Goal: Information Seeking & Learning: Learn about a topic

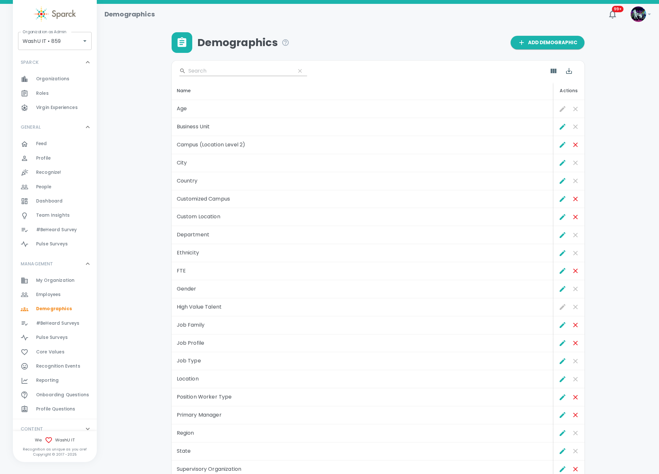
scroll to position [7, 0]
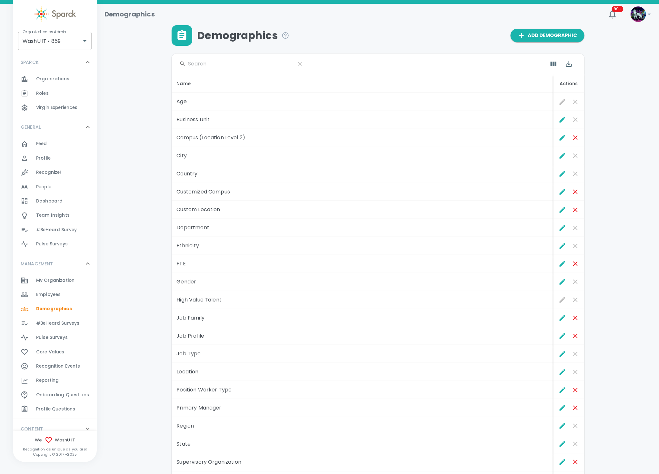
click at [65, 295] on div "Employees 0" at bounding box center [66, 294] width 61 height 9
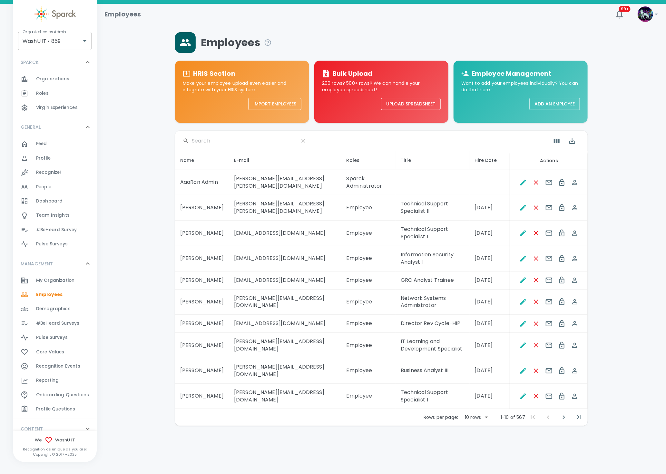
click at [63, 280] on span "My Organization" at bounding box center [55, 280] width 38 height 6
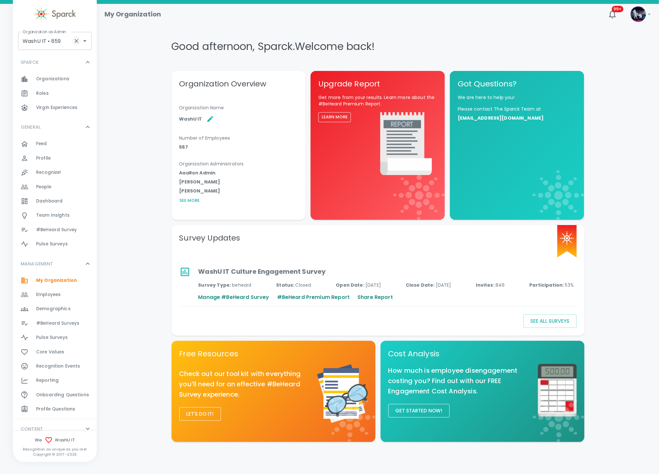
click at [76, 42] on icon "Clear" at bounding box center [76, 41] width 6 height 6
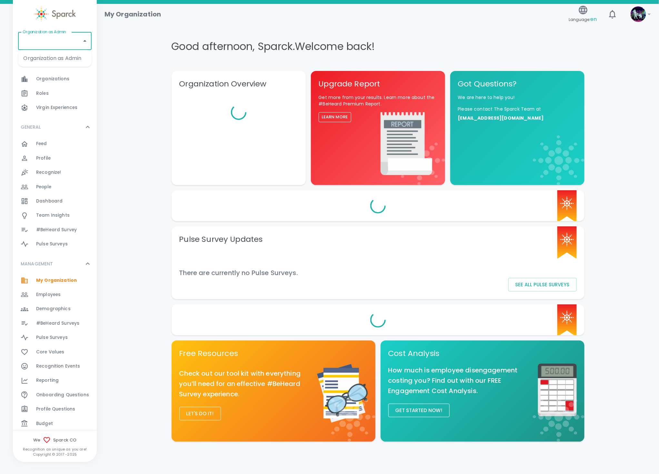
click at [65, 45] on input "Organization as Admin" at bounding box center [50, 41] width 58 height 12
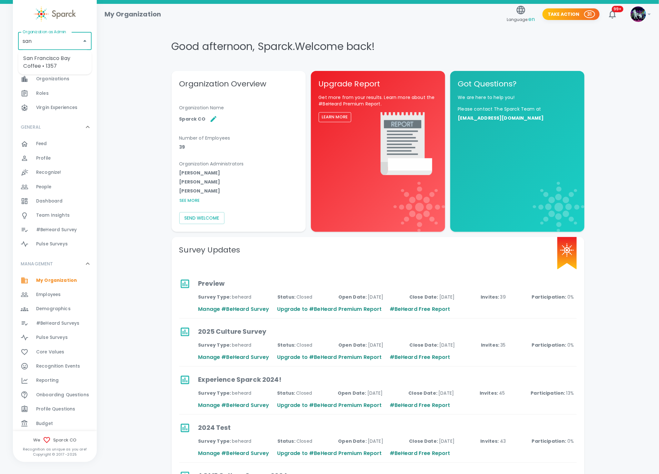
click at [60, 62] on li "San Francisco Bay Coffee • 1357" at bounding box center [55, 62] width 74 height 19
type input "San Francisco Bay Coffee • 1357"
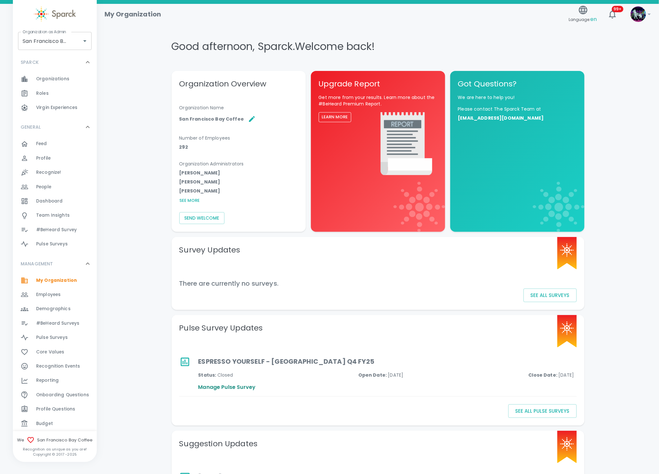
click at [55, 147] on div "Feed 0" at bounding box center [66, 143] width 61 height 9
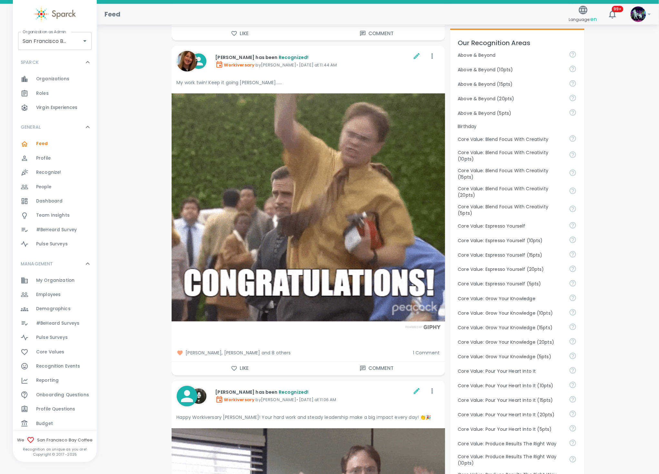
scroll to position [387, 0]
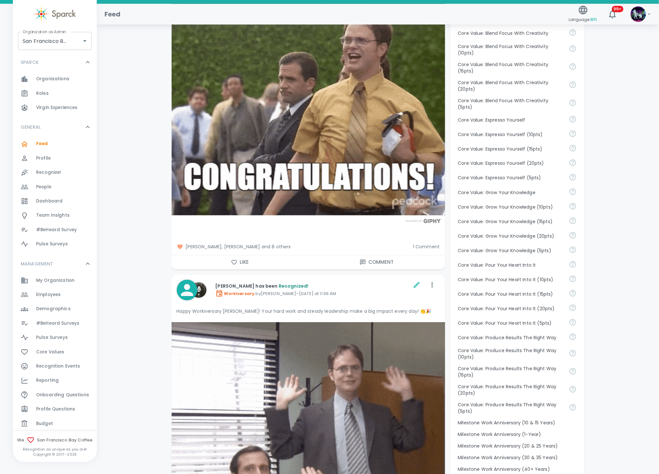
click at [56, 382] on span "Reporting" at bounding box center [47, 380] width 23 height 6
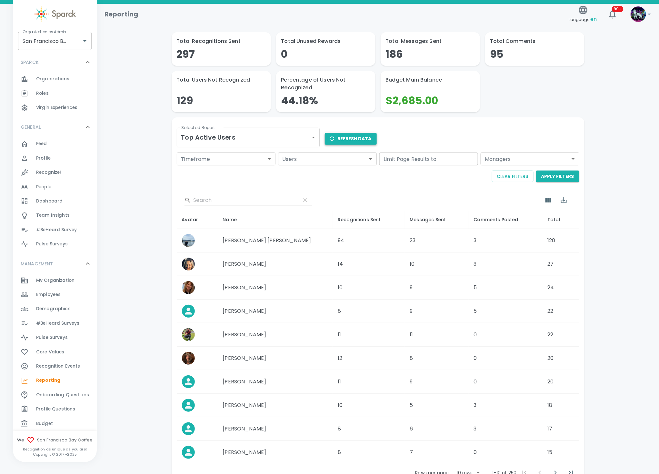
click at [362, 139] on button "Refresh Data" at bounding box center [351, 139] width 52 height 12
click at [265, 139] on body "Skip Navigation Reporting Language: en 99+ ! Organization as Admin San Francisc…" at bounding box center [329, 260] width 659 height 520
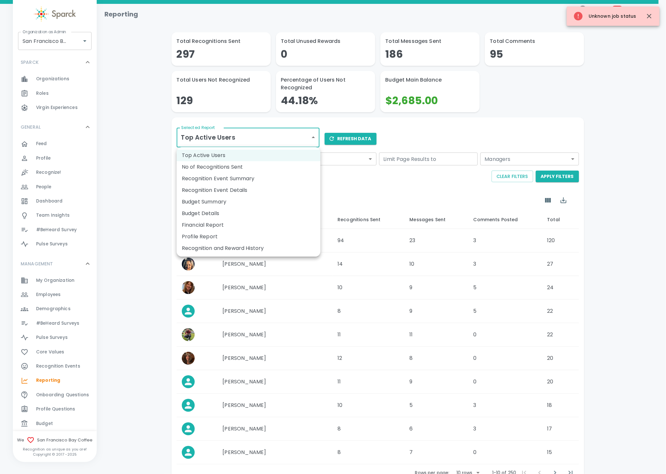
click at [226, 247] on li "Recognition and Reward History" at bounding box center [249, 248] width 144 height 12
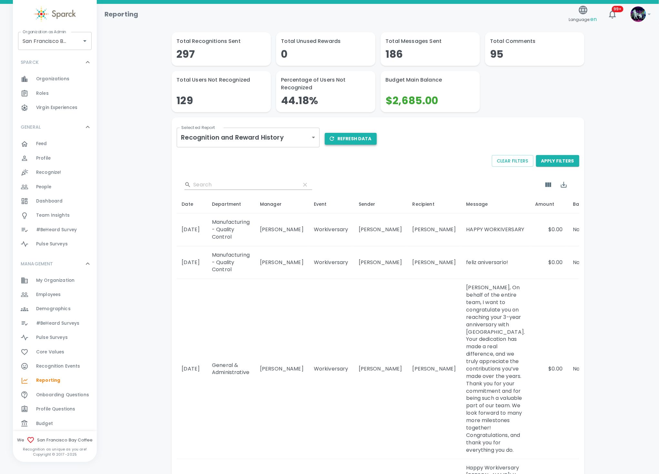
click at [358, 142] on button "Refresh Data" at bounding box center [351, 139] width 52 height 12
click at [65, 369] on span "Recognition Events" at bounding box center [58, 366] width 44 height 6
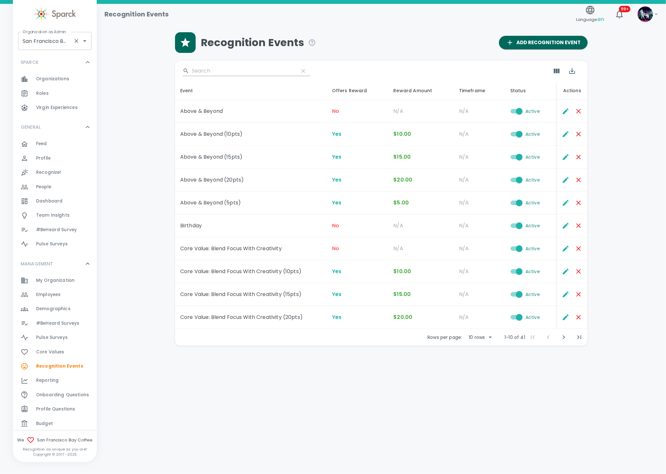
click at [42, 37] on input "San Francisco Bay Coffee • 1357" at bounding box center [46, 41] width 50 height 12
click at [49, 57] on li "Dingo Bingo • 1486" at bounding box center [55, 59] width 74 height 12
type input "Dingo Bingo • 1486"
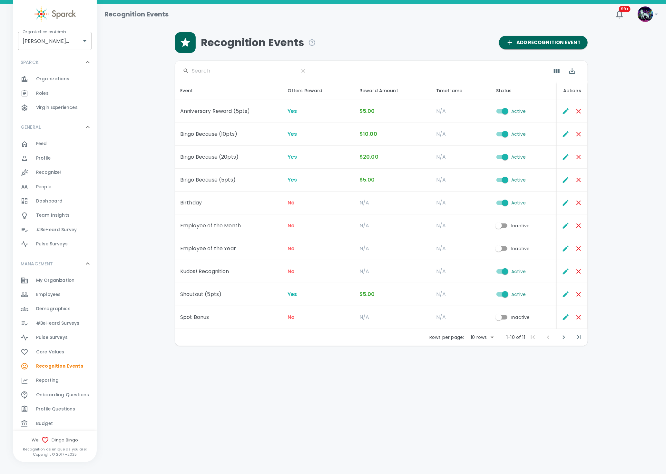
click at [68, 299] on div "Employees 0" at bounding box center [55, 295] width 84 height 14
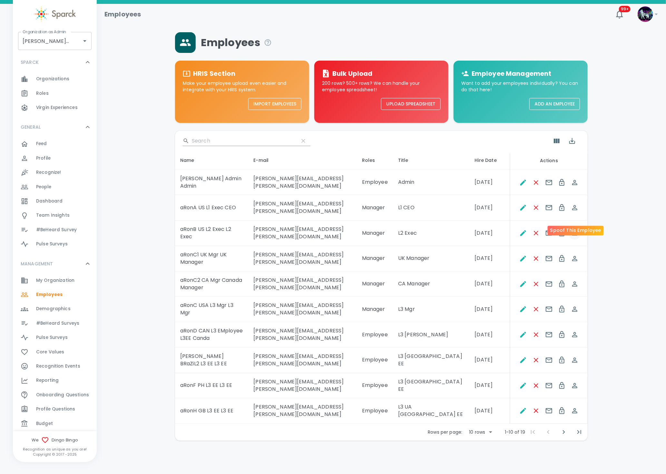
click at [576, 231] on icon "Spoof This Employee" at bounding box center [574, 233] width 5 height 5
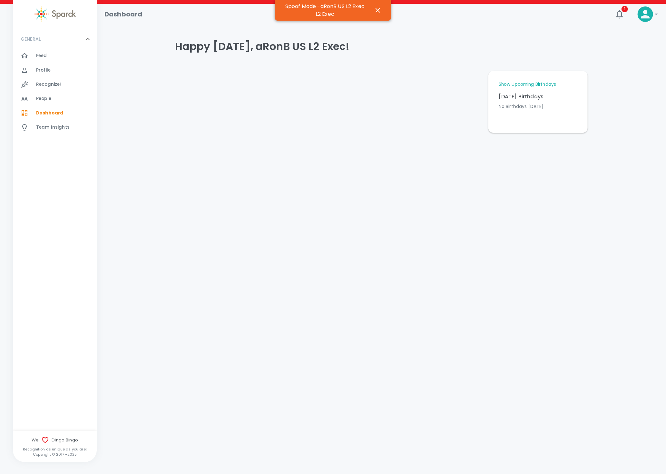
click at [64, 87] on div "Recognize! 0" at bounding box center [66, 84] width 61 height 9
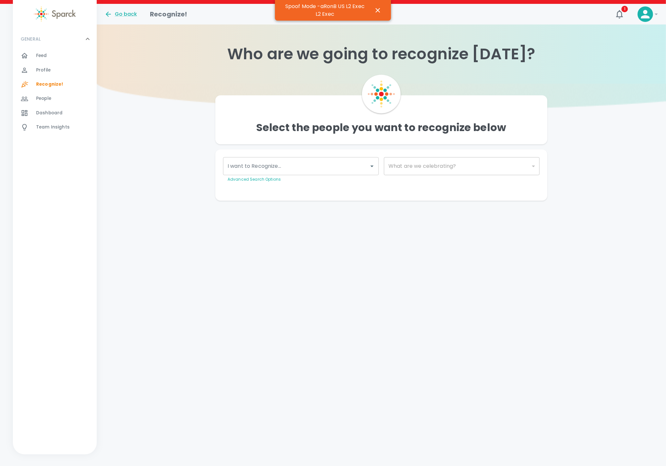
click at [322, 164] on input "I want to Recognize..." at bounding box center [296, 166] width 140 height 12
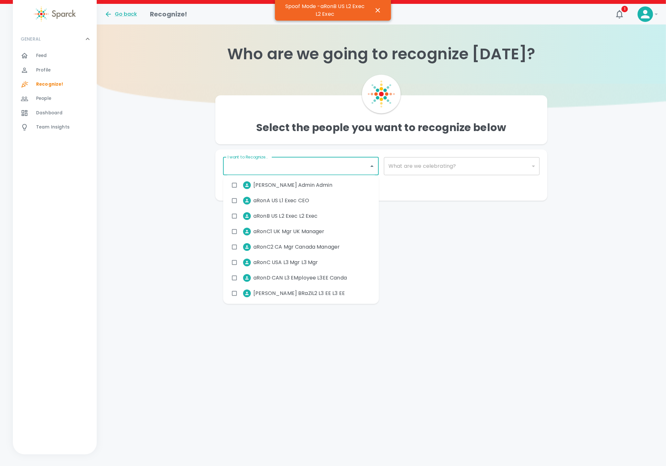
click at [287, 266] on span "aRonC USA L3 Mgr L3 Mgr" at bounding box center [285, 263] width 64 height 8
checkbox input "true"
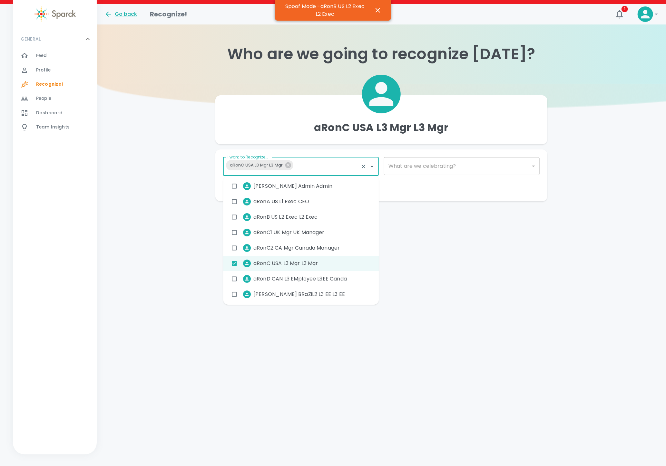
click at [450, 169] on div "​" at bounding box center [462, 166] width 156 height 18
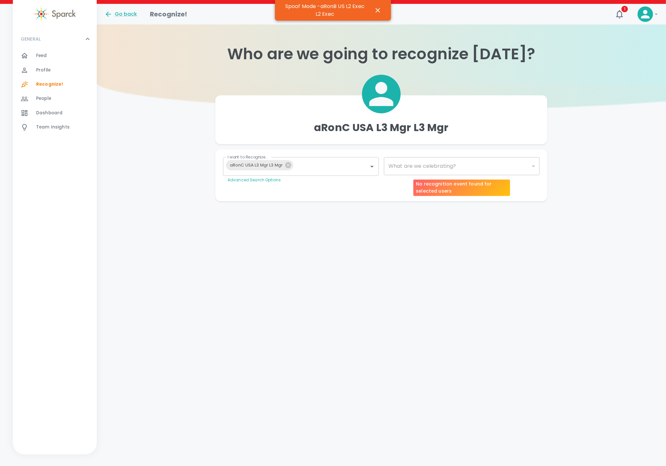
click at [442, 166] on div "​" at bounding box center [462, 166] width 156 height 18
click at [427, 166] on div "​" at bounding box center [462, 166] width 156 height 18
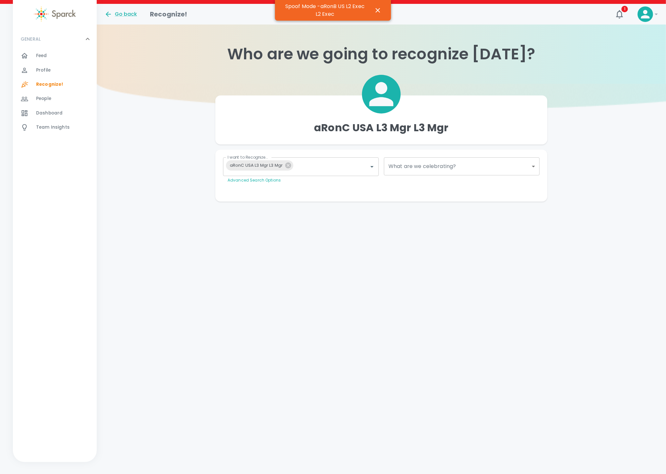
click at [419, 170] on body "Skip Navigation Go back Recognize! 1 ! GENERAL 0 Feed 0 Profile 0 Recognize! 0 …" at bounding box center [333, 113] width 666 height 227
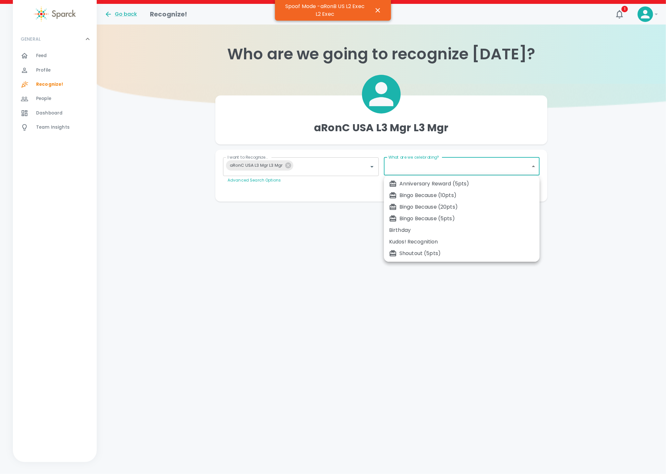
click at [423, 217] on div "Bingo Because (5pts)" at bounding box center [461, 219] width 145 height 8
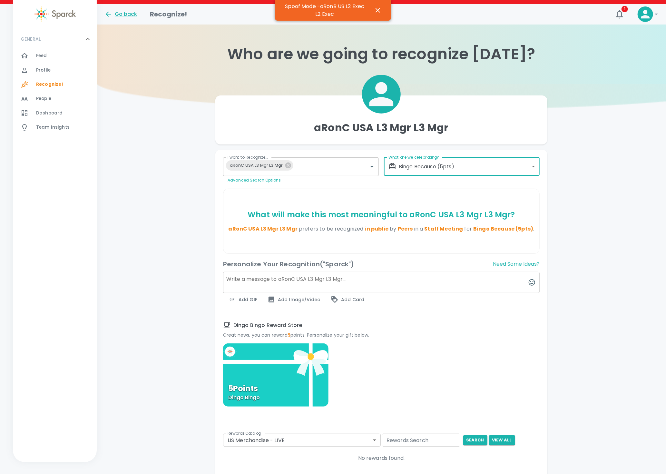
click at [439, 169] on body "Skip Navigation Go back Recognize! 1 ! GENERAL 0 Feed 0 Profile 0 Recognize! 0 …" at bounding box center [333, 279] width 666 height 559
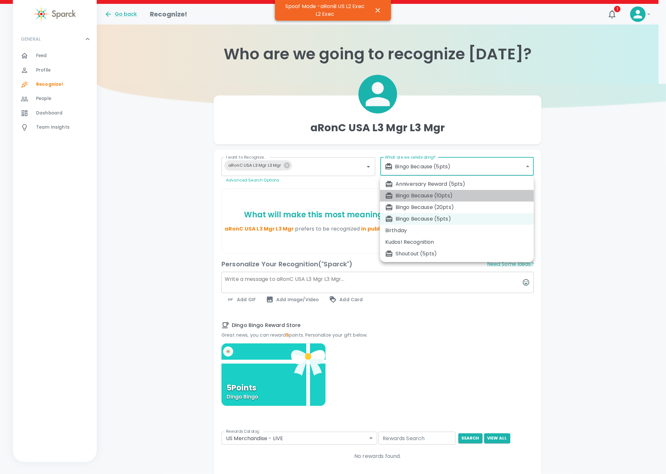
click at [440, 193] on div "Bingo Because (10pts)" at bounding box center [456, 196] width 143 height 8
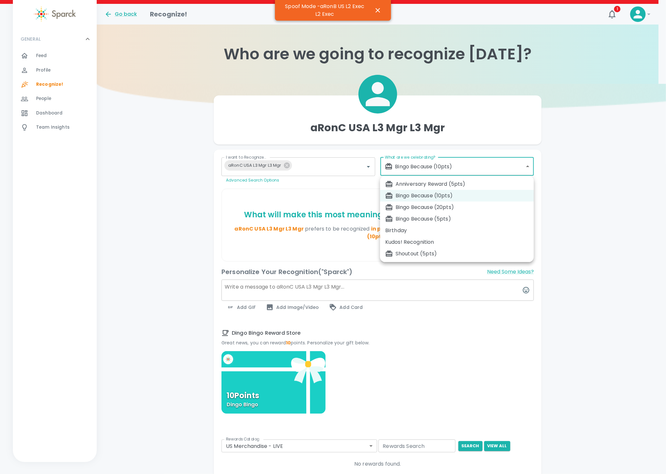
click at [449, 168] on body "Skip Navigation Go back Recognize! 1 ! GENERAL 0 Feed 0 Profile 0 Recognize! 0 …" at bounding box center [333, 282] width 666 height 565
click at [437, 207] on div "Bingo Because (20pts)" at bounding box center [456, 207] width 143 height 8
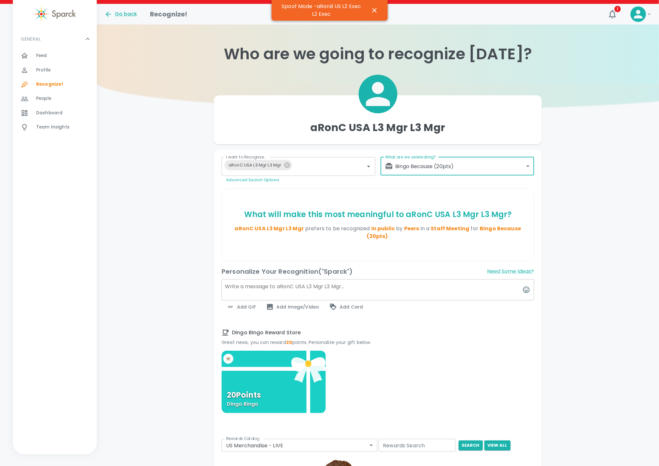
click at [451, 166] on body "Skip Navigation Go back Recognize! 1 ! GENERAL 0 Feed 0 Profile 0 Recognize! 0 …" at bounding box center [329, 374] width 659 height 748
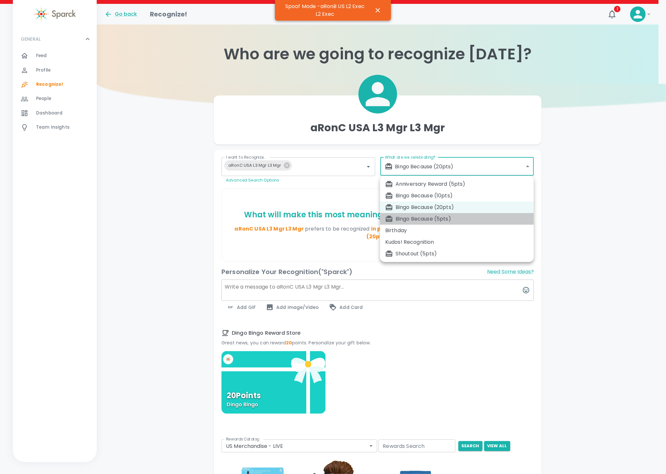
click at [440, 215] on div "Bingo Because (5pts)" at bounding box center [456, 219] width 143 height 8
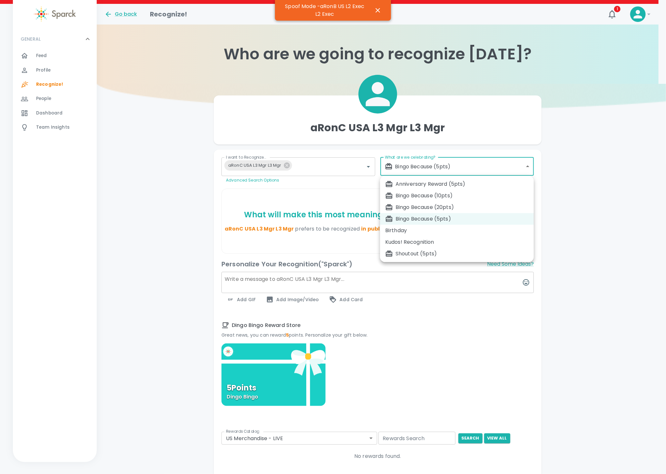
click at [454, 174] on body "Skip Navigation Go back Recognize! 1 ! GENERAL 0 Feed 0 Profile 0 Recognize! 0 …" at bounding box center [333, 278] width 666 height 557
click at [447, 191] on li "Bingo Because (10pts)" at bounding box center [457, 196] width 154 height 12
type input "2342"
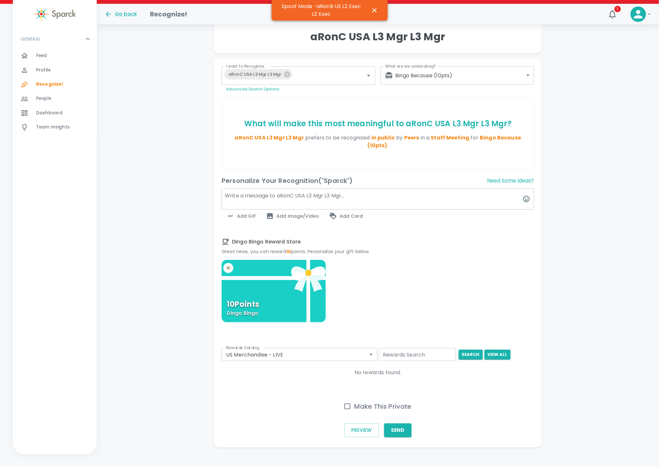
drag, startPoint x: 287, startPoint y: 336, endPoint x: 279, endPoint y: 346, distance: 12.6
click at [286, 336] on div "10 Points Dingo Bingo" at bounding box center [273, 329] width 104 height 139
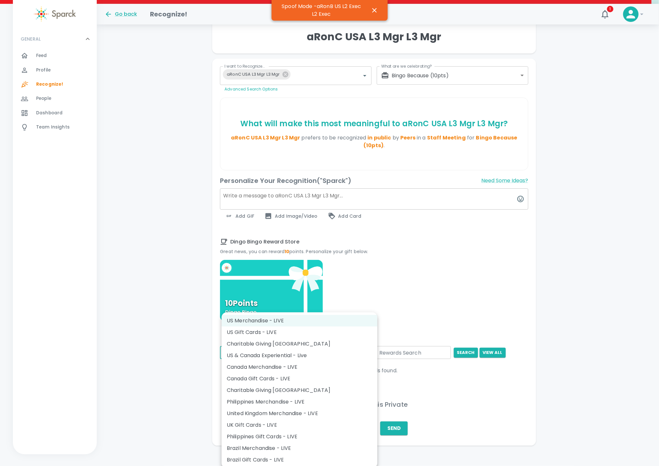
scroll to position [83, 0]
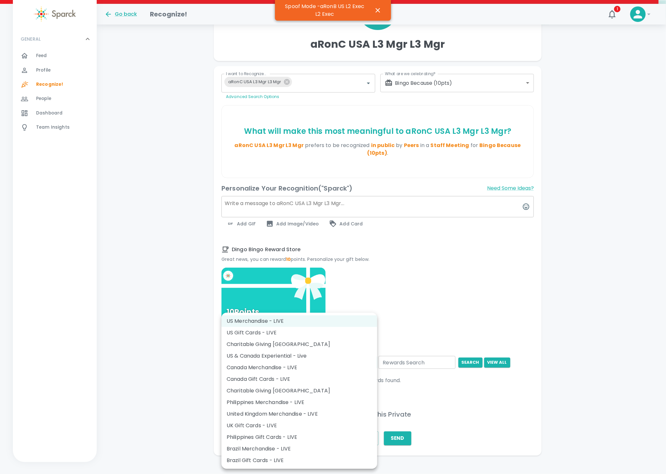
click at [279, 345] on body "Skip Navigation Go back Recognize! 1 ! GENERAL 0 Feed 0 Profile 0 Recognize! 0 …" at bounding box center [333, 199] width 666 height 565
click at [284, 329] on li "US Gift Cards - LIVE" at bounding box center [299, 333] width 156 height 12
type input "877"
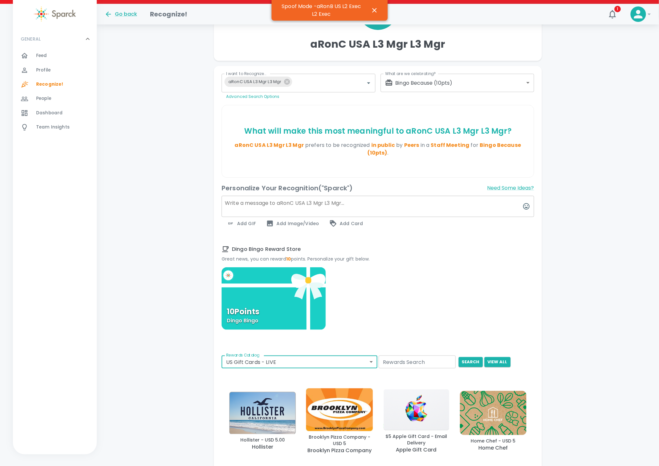
click at [473, 84] on body "Skip Navigation Go back Recognize! 1 ! GENERAL 0 Feed 0 Profile 0 Recognize! 0 …" at bounding box center [329, 291] width 659 height 748
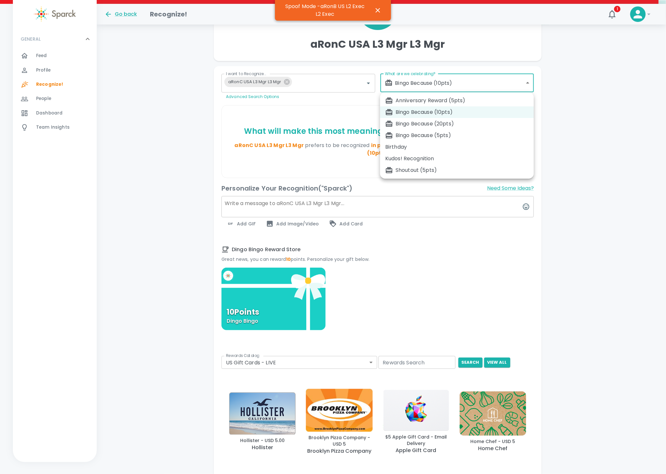
click at [449, 136] on div "Bingo Because (5pts)" at bounding box center [456, 136] width 143 height 8
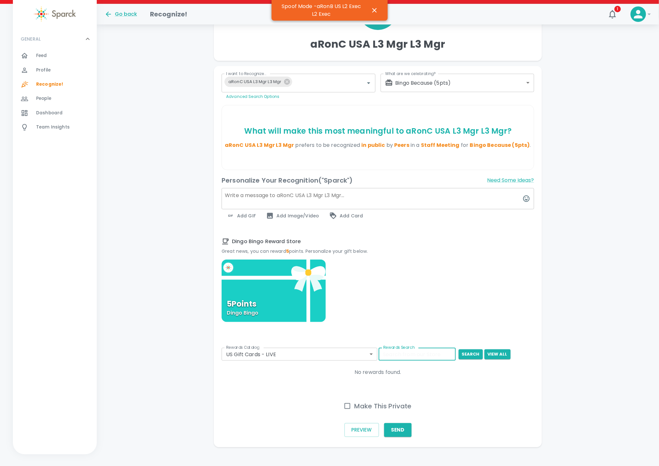
click at [423, 354] on input "Rewards Search" at bounding box center [416, 354] width 77 height 13
click at [471, 354] on button "search" at bounding box center [470, 355] width 24 height 10
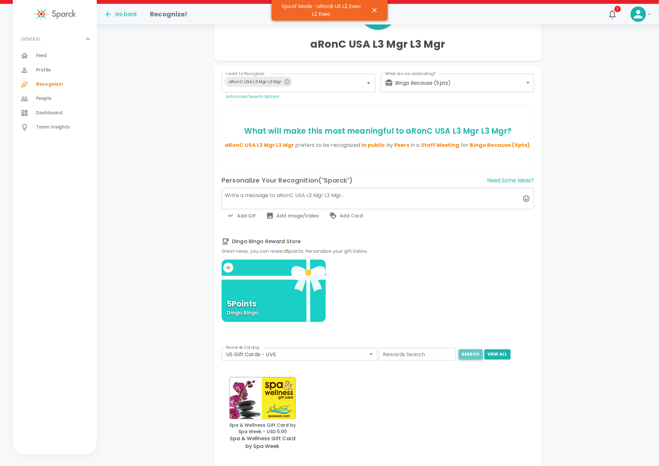
click at [470, 355] on button "search" at bounding box center [470, 355] width 24 height 10
click at [428, 295] on div "5 Points Dingo Bingo" at bounding box center [377, 329] width 312 height 139
click at [417, 23] on div "Go back Recognize! 1 !" at bounding box center [378, 14] width 562 height 21
click at [283, 359] on body "Skip Navigation Go back Recognize! 1 ! GENERAL 0 Feed 0 Profile 0 Recognize! 0 …" at bounding box center [329, 237] width 659 height 640
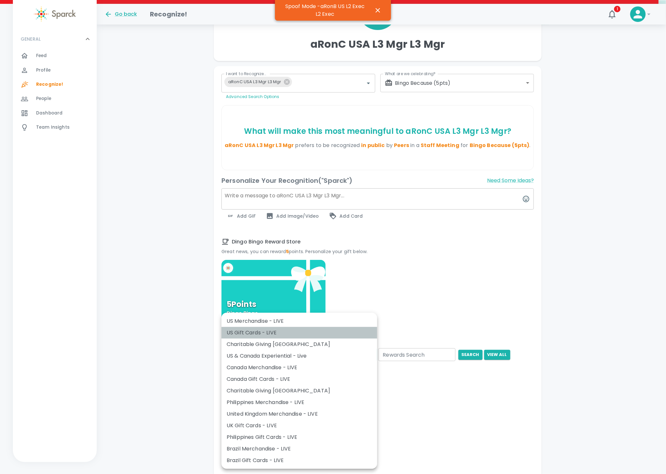
click at [254, 330] on li "US Gift Cards - LIVE" at bounding box center [299, 333] width 156 height 12
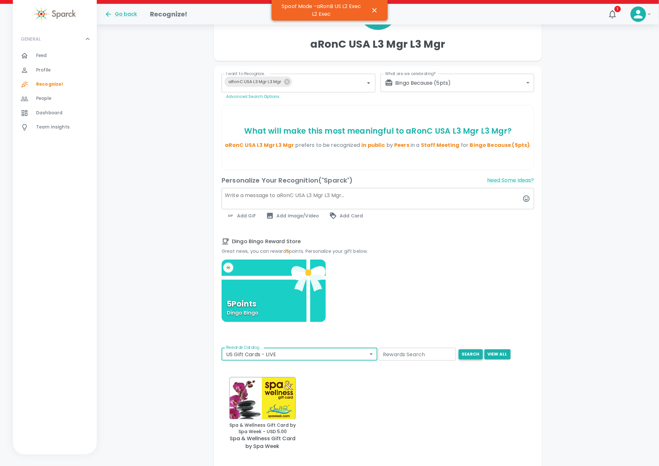
click at [471, 356] on button "search" at bounding box center [470, 355] width 24 height 10
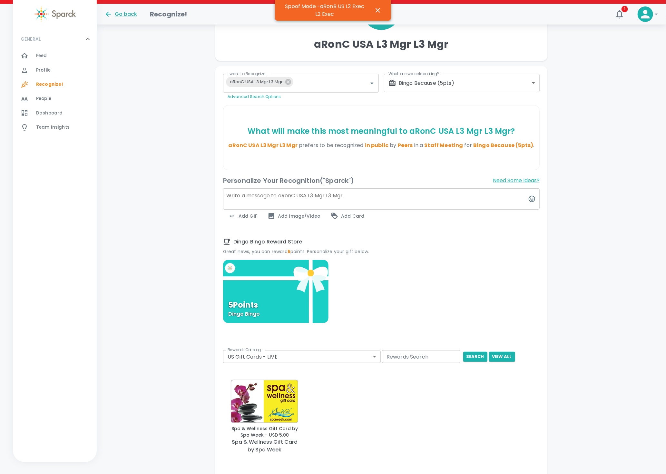
click at [436, 85] on body "Skip Navigation Go back Recognize! 1 ! GENERAL 0 Feed 0 Profile 0 Recognize! 0 …" at bounding box center [333, 238] width 666 height 643
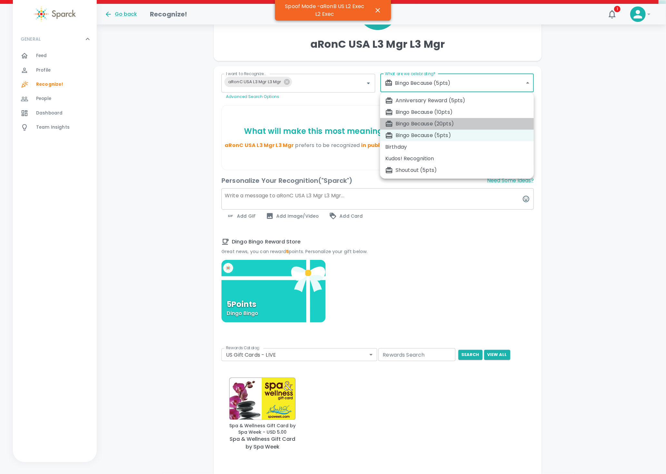
click at [423, 123] on div "Bingo Because (20pts)" at bounding box center [456, 124] width 143 height 8
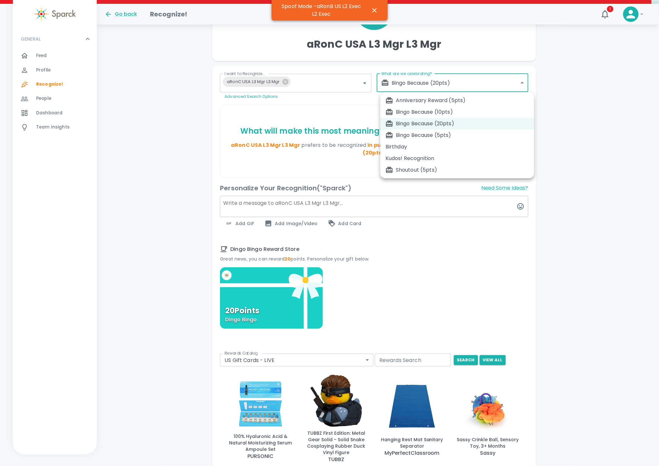
click at [431, 82] on body "Skip Navigation Go back Recognize! 1 ! GENERAL 0 Feed 0 Profile 0 Recognize! 0 …" at bounding box center [329, 288] width 659 height 743
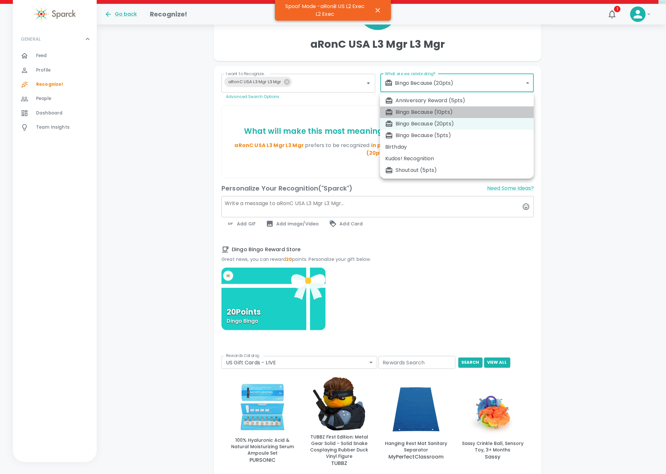
click at [426, 113] on div "Bingo Because (10pts)" at bounding box center [456, 112] width 143 height 8
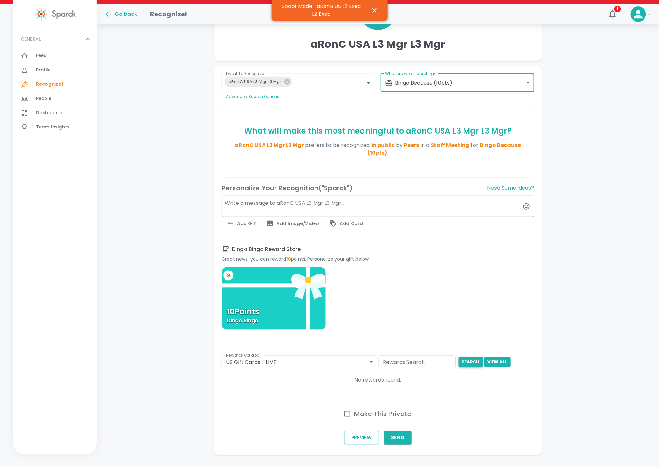
click at [471, 358] on button "search" at bounding box center [470, 363] width 24 height 10
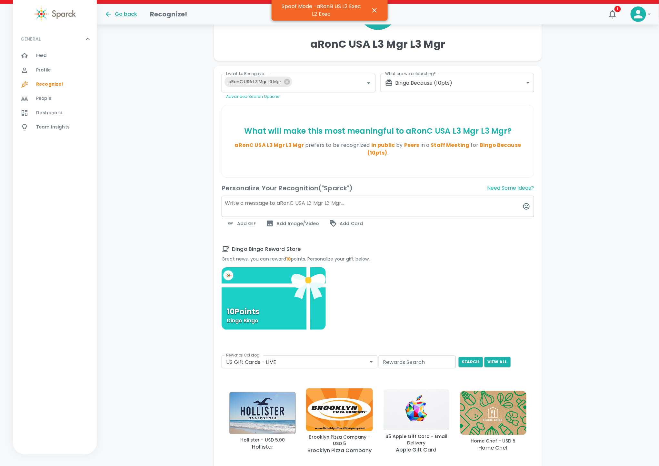
click at [447, 281] on div "10 Points Dingo Bingo" at bounding box center [377, 337] width 312 height 139
click at [455, 82] on body "Skip Navigation Go back Recognize! 1 ! GENERAL 0 Feed 0 Profile 0 Recognize! 0 …" at bounding box center [329, 291] width 659 height 748
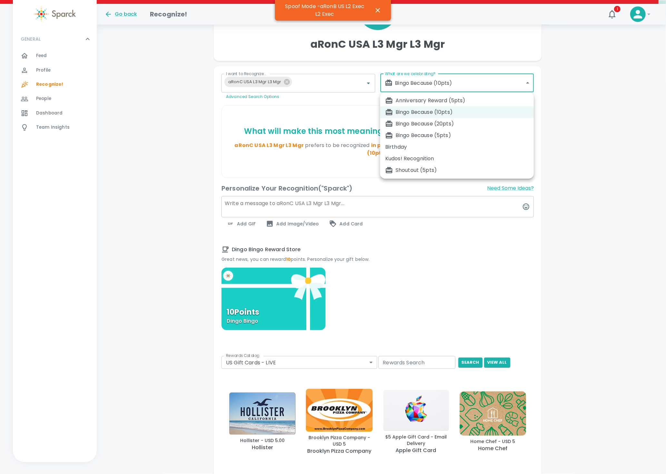
click at [456, 95] on li "Anniversary Reward (5pts)" at bounding box center [457, 101] width 154 height 12
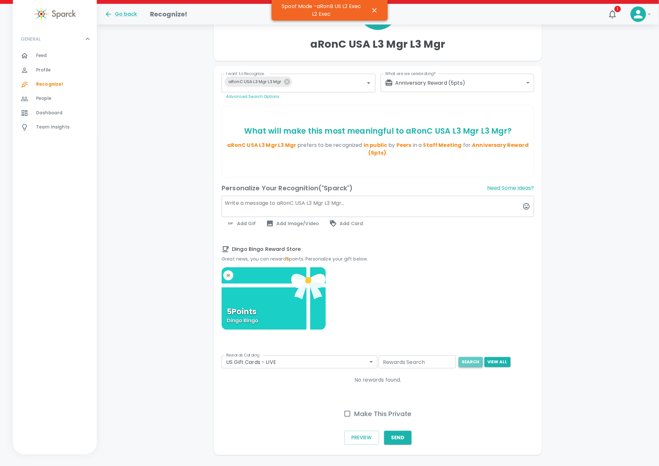
click at [471, 365] on button "search" at bounding box center [470, 363] width 24 height 10
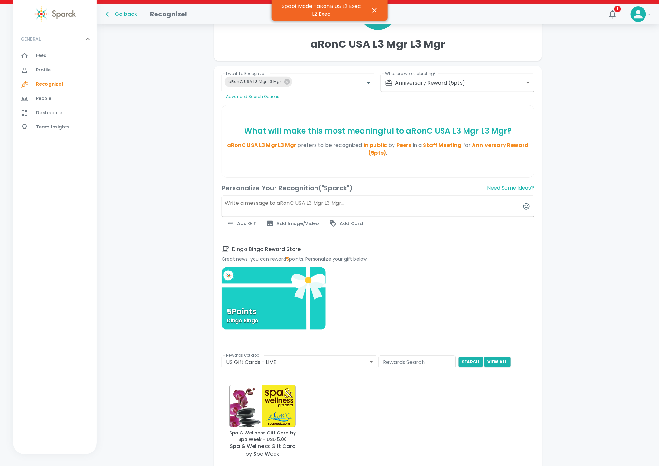
click at [485, 83] on body "Skip Navigation Go back Recognize! 1 ! GENERAL 0 Feed 0 Profile 0 Recognize! 0 …" at bounding box center [329, 240] width 659 height 647
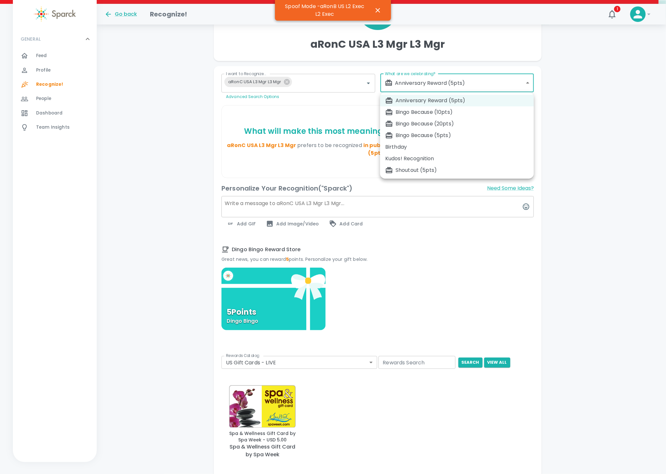
click at [459, 123] on div "Bingo Because (20pts)" at bounding box center [456, 124] width 143 height 8
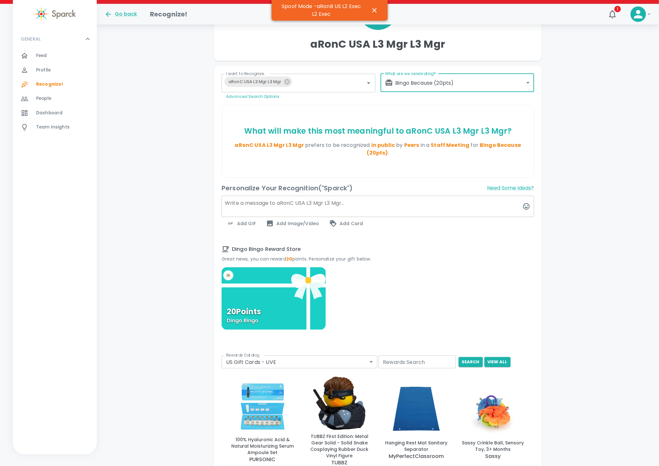
click at [459, 80] on body "Skip Navigation Go back Recognize! 1 ! GENERAL 0 Feed 0 Profile 0 Recognize! 0 …" at bounding box center [329, 291] width 659 height 748
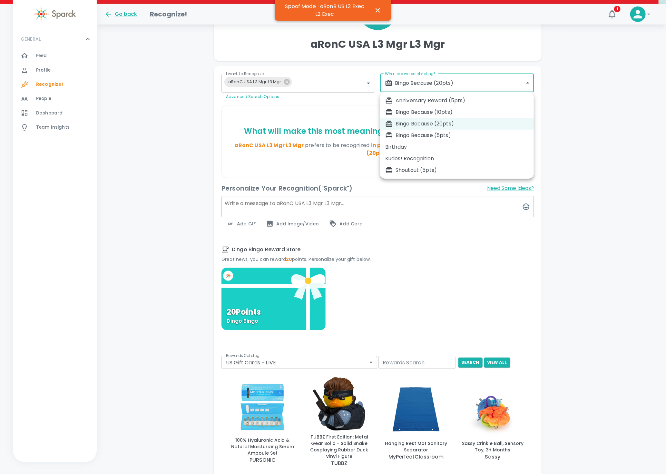
click at [442, 134] on div "Bingo Because (5pts)" at bounding box center [456, 136] width 143 height 8
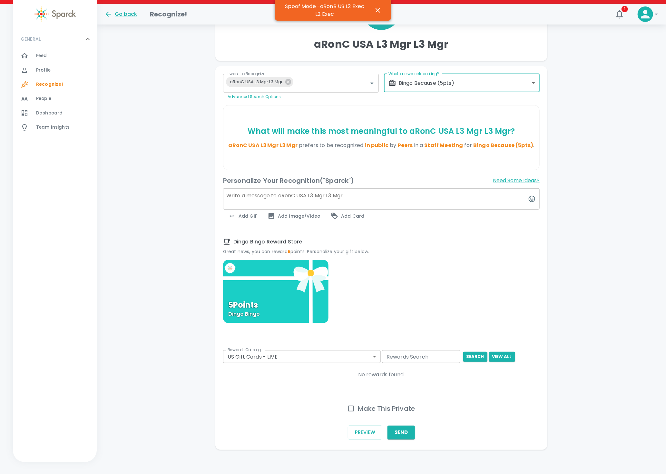
click at [467, 88] on body "Skip Navigation Go back Recognize! 1 ! GENERAL 0 Feed 0 Profile 0 Recognize! 0 …" at bounding box center [333, 196] width 666 height 559
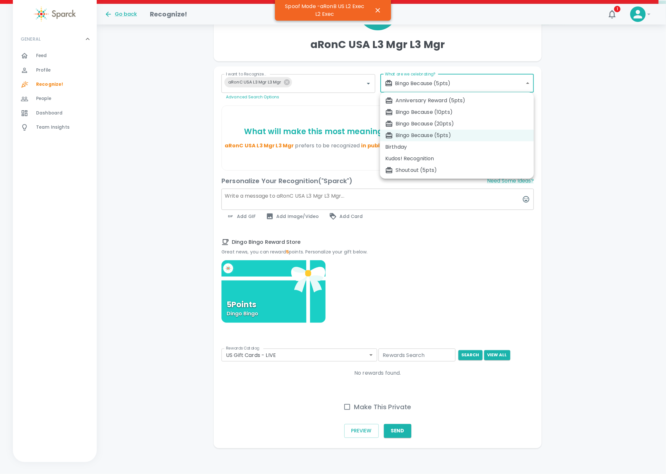
click at [459, 102] on div "Anniversary Reward (5pts)" at bounding box center [456, 101] width 143 height 8
type input "2340"
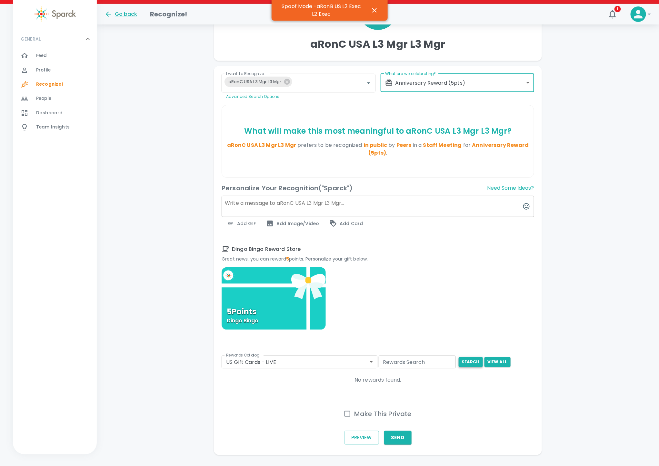
click at [471, 361] on button "search" at bounding box center [470, 363] width 24 height 10
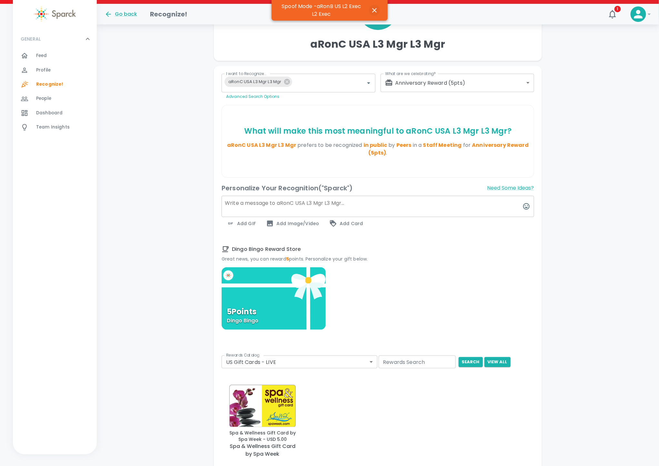
click at [374, 11] on icon "button" at bounding box center [374, 10] width 8 height 8
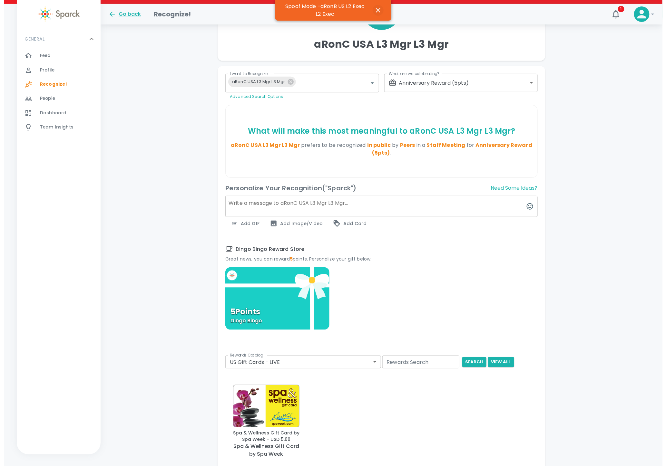
scroll to position [0, 0]
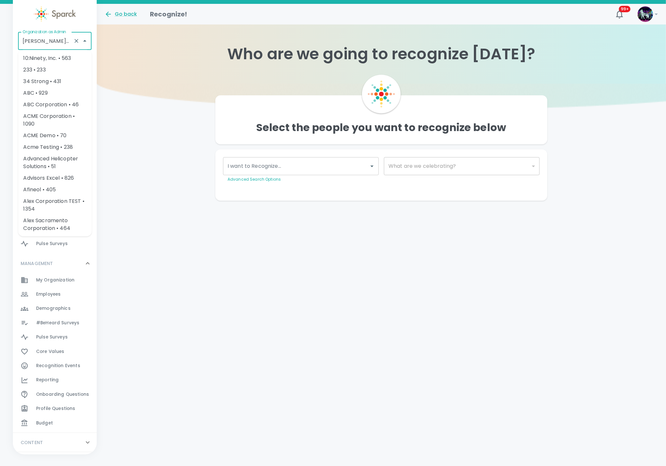
click at [51, 44] on input "Dingo Bingo • 1486" at bounding box center [46, 41] width 50 height 12
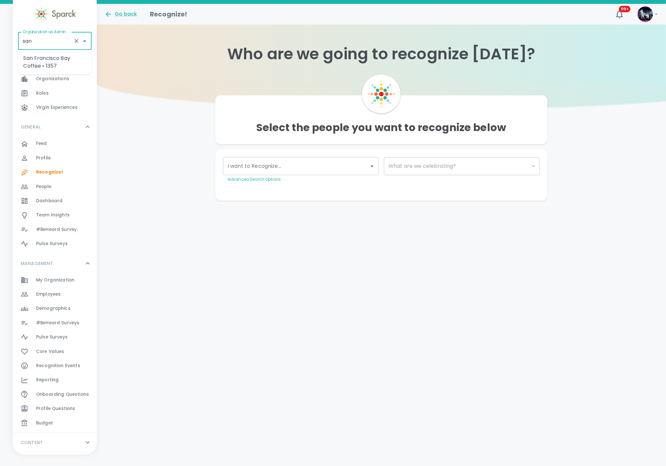
click at [71, 56] on li "San Francisco Bay Coffee • 1357" at bounding box center [55, 62] width 74 height 19
type input "San Francisco Bay Coffee • 1357"
click at [45, 302] on div "Demographics 0" at bounding box center [55, 309] width 84 height 14
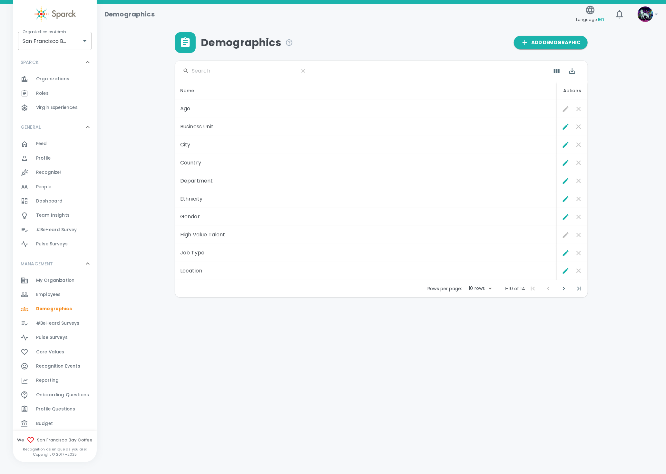
click at [55, 292] on span "Employees" at bounding box center [48, 294] width 25 height 6
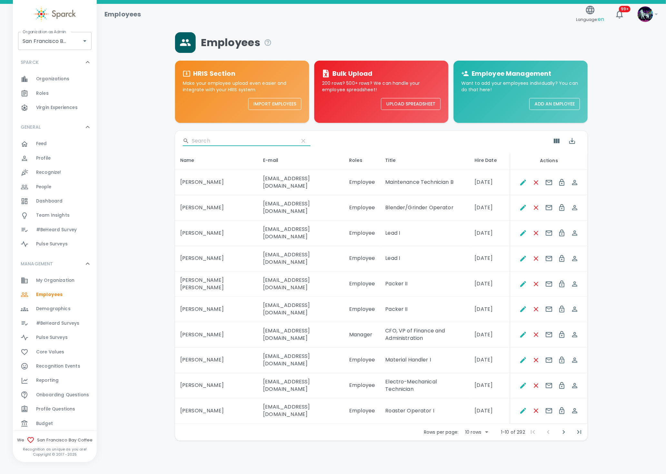
click at [235, 143] on input "Search" at bounding box center [243, 141] width 102 height 10
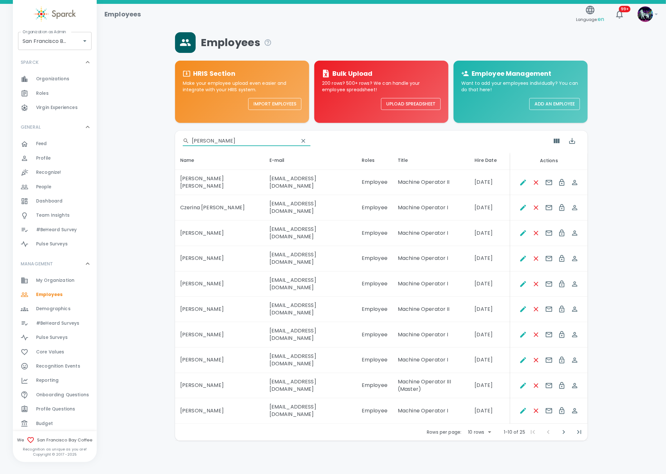
type input "[PERSON_NAME]"
click at [481, 374] on body "Skip Navigation Employees Language: en 99+ ! Organization as Admin [GEOGRAPHIC_…" at bounding box center [333, 237] width 666 height 474
click at [477, 419] on li "50" at bounding box center [479, 422] width 30 height 12
type input "50"
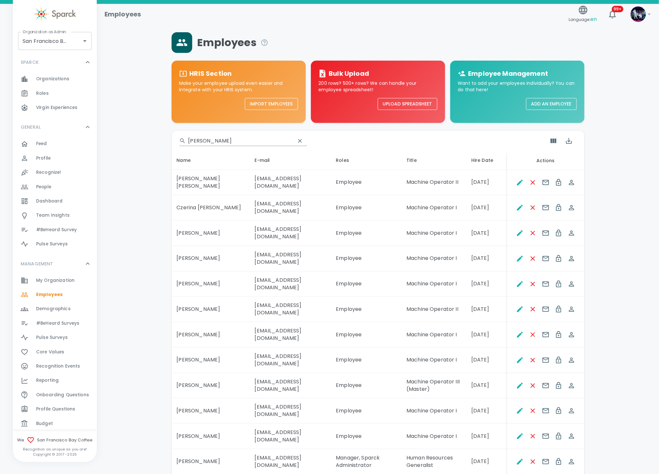
scroll to position [48, 0]
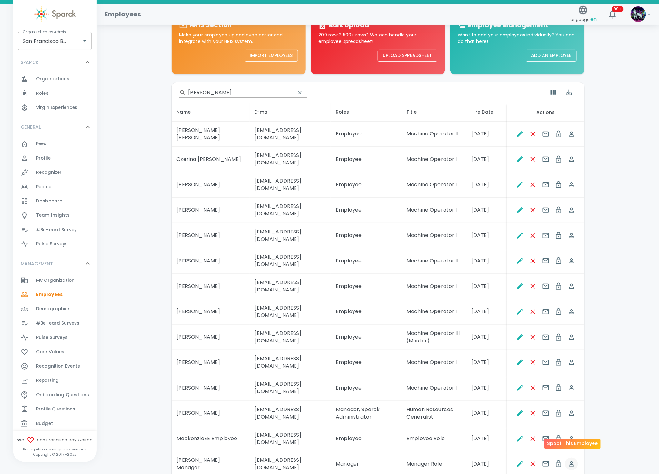
click at [569, 460] on icon "Spoof This Employee" at bounding box center [571, 464] width 8 height 8
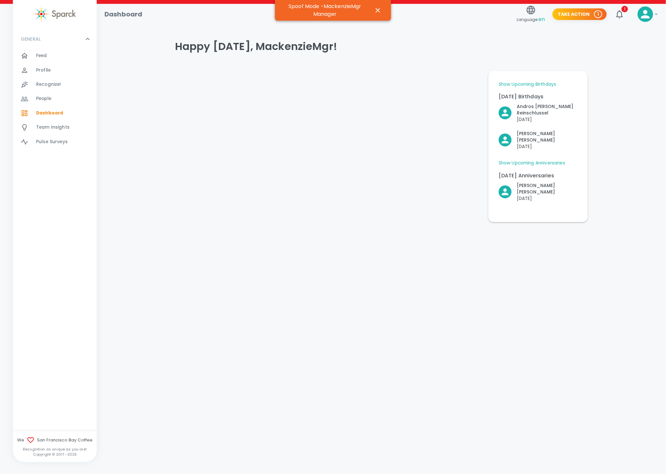
click at [62, 81] on div "Recognize! 0" at bounding box center [66, 84] width 61 height 9
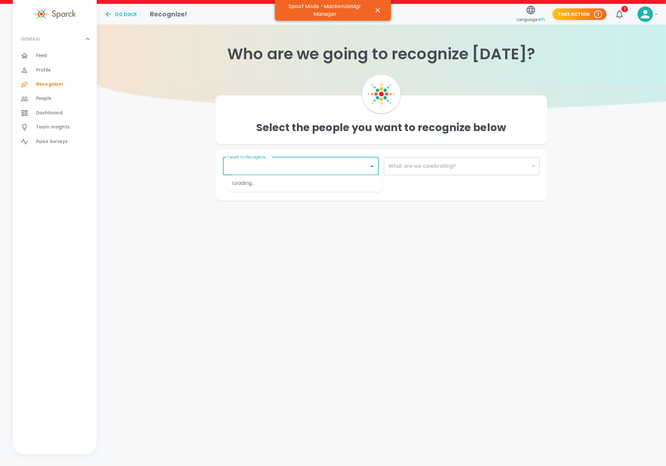
click at [355, 170] on input "I want to Recognize..." at bounding box center [296, 166] width 140 height 12
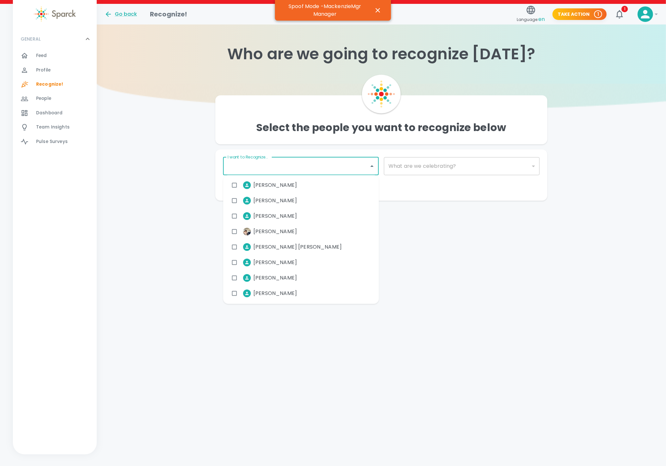
click at [303, 188] on div "[PERSON_NAME]" at bounding box center [301, 185] width 156 height 15
checkbox input "true"
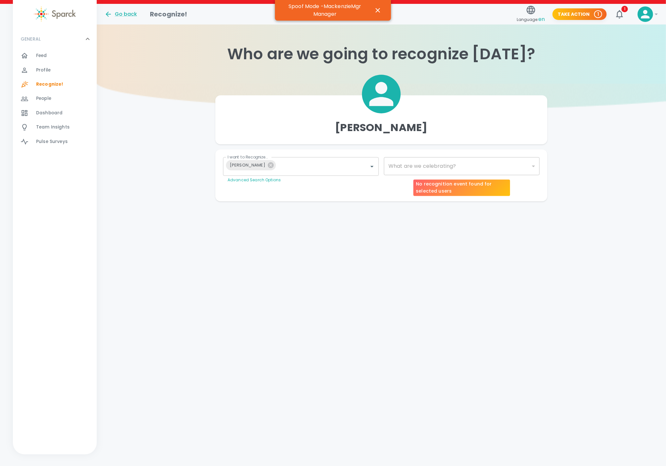
drag, startPoint x: 450, startPoint y: 166, endPoint x: 442, endPoint y: 170, distance: 8.9
click at [450, 166] on div "​" at bounding box center [462, 166] width 156 height 18
click at [434, 169] on div "​" at bounding box center [462, 166] width 156 height 18
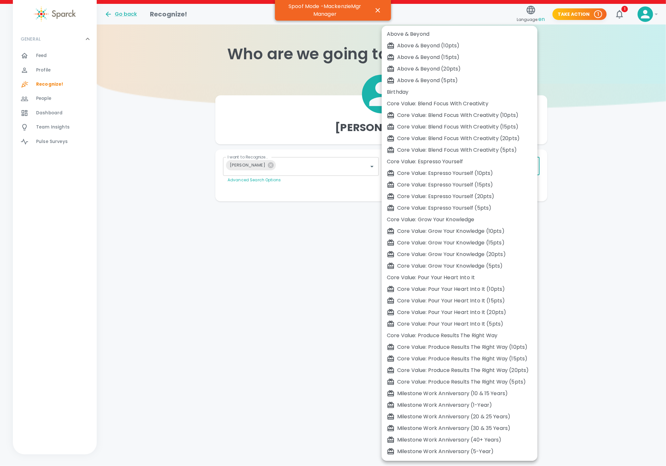
click at [401, 166] on body "Skip Navigation Go back Recognize! Language: en Take Action 1 1 ! GENERAL 0 Fee…" at bounding box center [333, 113] width 666 height 227
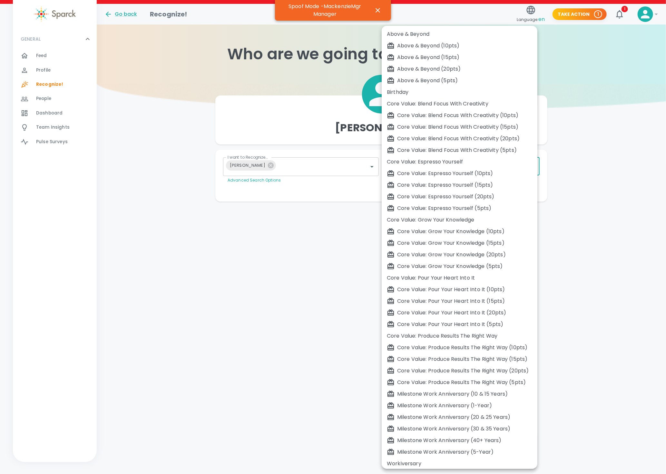
click at [405, 154] on li "Core Value: Blend Focus With Creativity (5pts)" at bounding box center [460, 150] width 156 height 12
type input "2232"
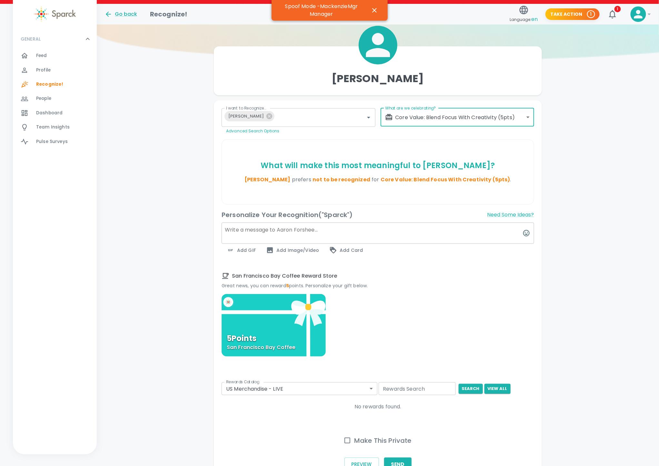
scroll to position [91, 0]
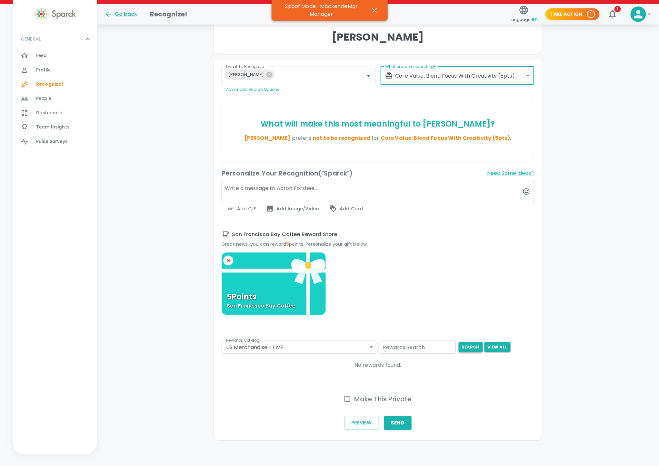
click at [465, 344] on button "search" at bounding box center [470, 348] width 24 height 10
click at [339, 355] on div "5 Points San Francisco Bay Coffee" at bounding box center [377, 322] width 312 height 139
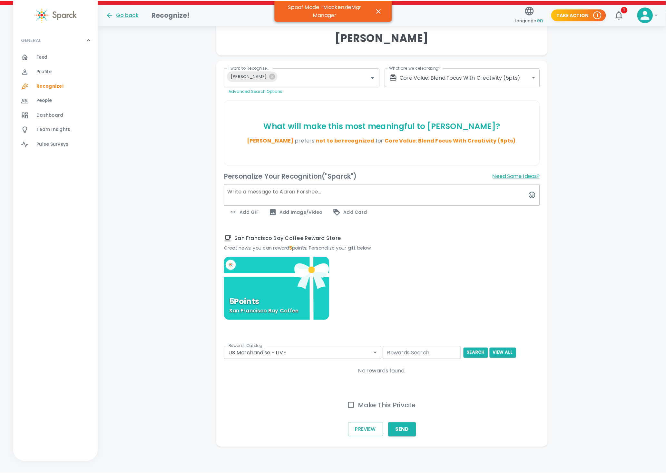
scroll to position [83, 0]
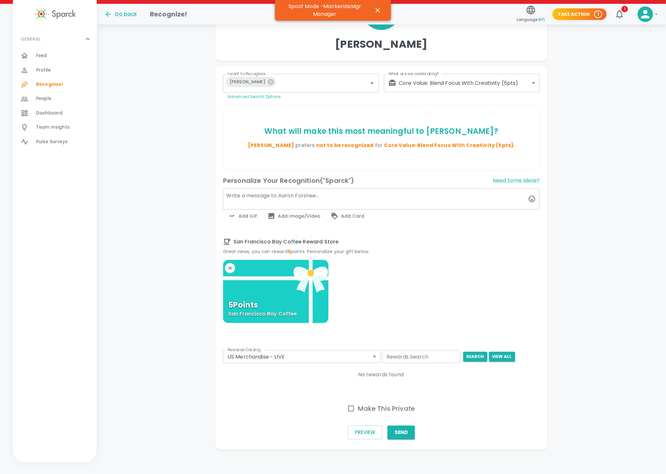
click at [341, 351] on body "Skip Navigation Go back Recognize! Language: en Take Action 1 1 ! GENERAL 0 Fee…" at bounding box center [333, 196] width 666 height 559
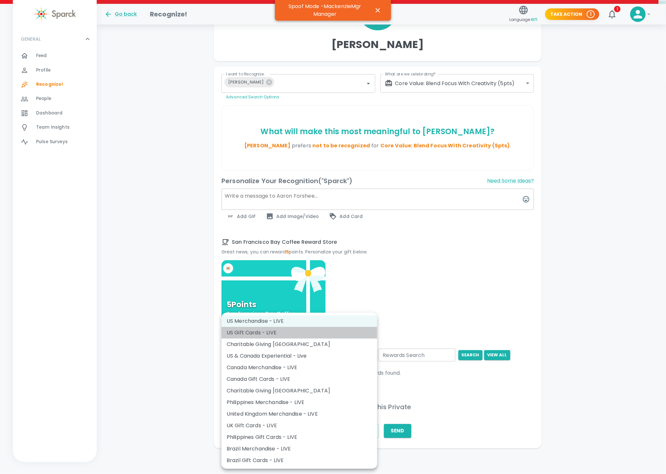
click at [328, 334] on li "US Gift Cards - LIVE" at bounding box center [299, 333] width 156 height 12
type input "877"
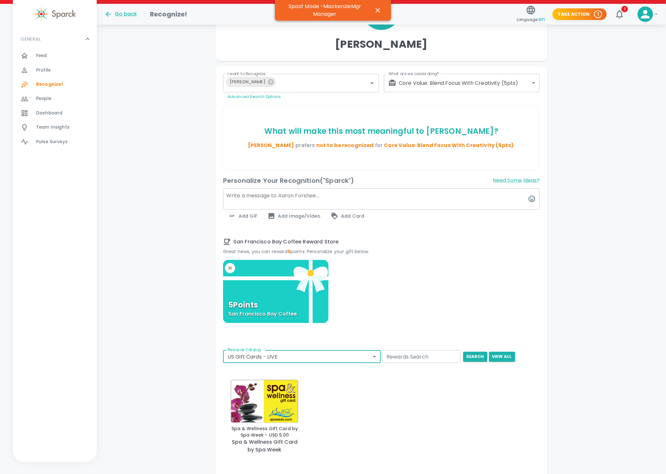
click at [416, 88] on body "Skip Navigation Go back Recognize! Language: en Take Action 1 1 ! GENERAL 0 Fee…" at bounding box center [333, 238] width 666 height 643
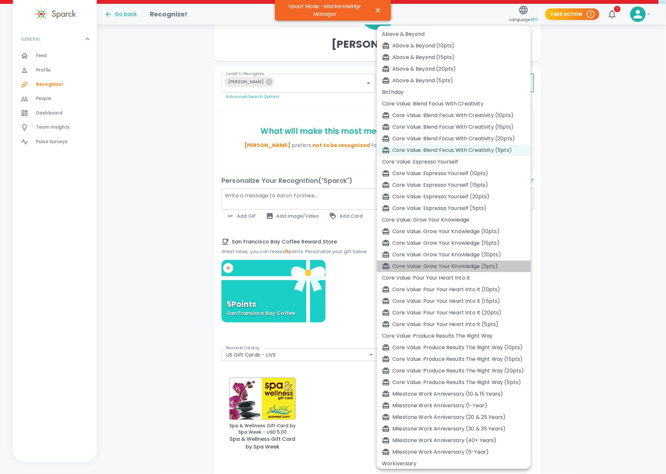
click at [465, 270] on div "Core Value: Grow Your Knowledge (5pts)" at bounding box center [453, 266] width 143 height 8
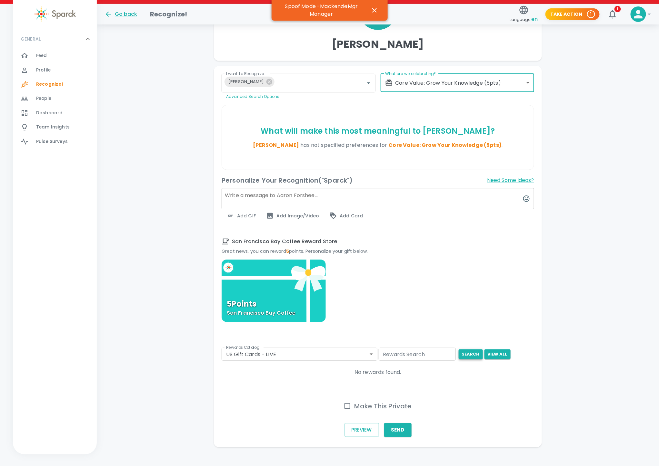
click at [473, 355] on button "search" at bounding box center [470, 355] width 24 height 10
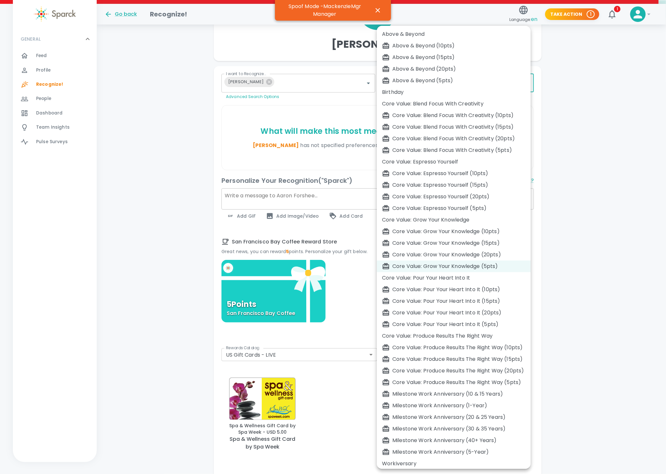
click at [423, 79] on body "Skip Navigation Go back Recognize! Language: en Take Action 1 1 ! GENERAL 0 Fee…" at bounding box center [333, 237] width 666 height 640
click at [417, 335] on div "Core Value: Produce Results The Right Way" at bounding box center [453, 336] width 143 height 8
type input "2221"
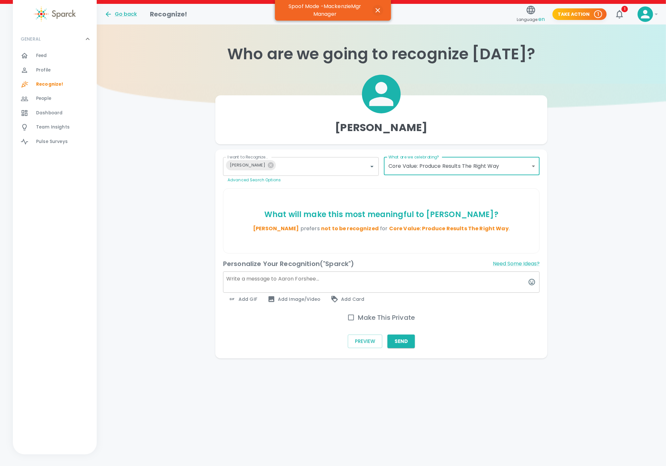
click at [376, 10] on icon "button" at bounding box center [378, 10] width 8 height 8
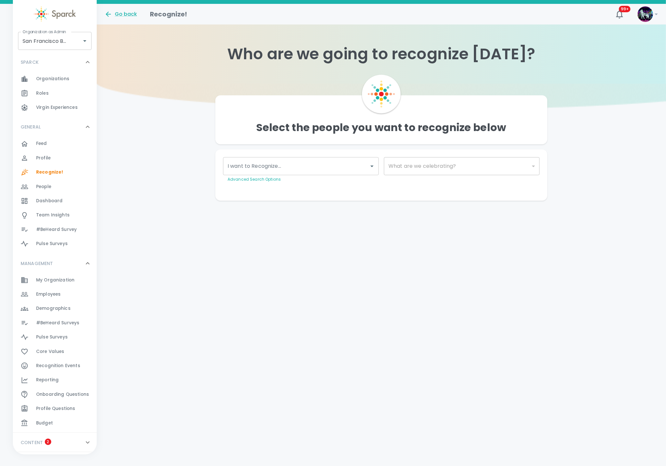
click at [66, 383] on div "Reporting 0" at bounding box center [66, 380] width 61 height 9
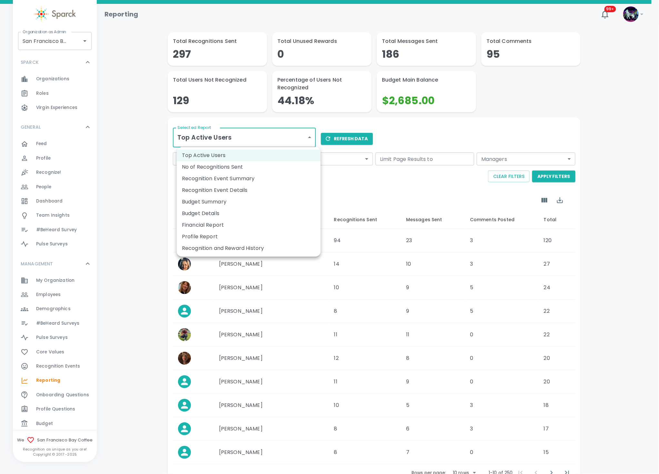
click at [263, 128] on body "Skip Navigation Reporting 99+ ! Organization as Admin [GEOGRAPHIC_DATA] Coffee …" at bounding box center [329, 260] width 659 height 520
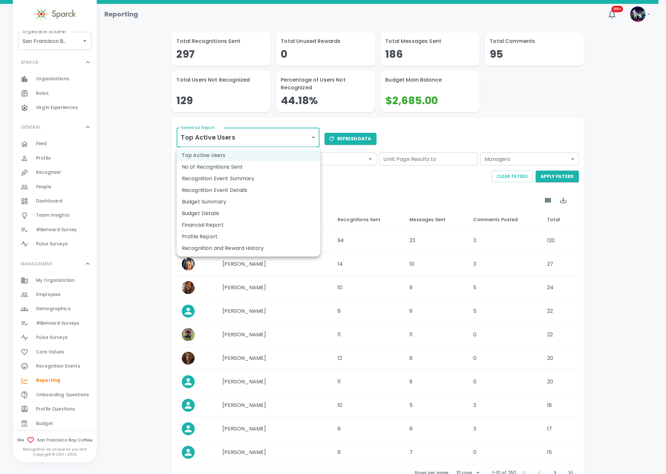
click at [251, 179] on li "Recognition Event Summary" at bounding box center [249, 179] width 144 height 12
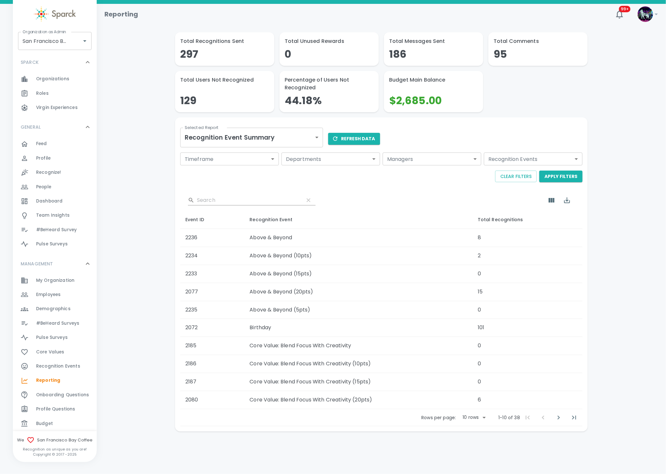
click at [476, 421] on body "Skip Navigation Reporting 99+ ! Organization as Admin [GEOGRAPHIC_DATA] Coffee …" at bounding box center [333, 232] width 666 height 465
click at [477, 459] on li "50" at bounding box center [474, 461] width 30 height 12
type input "50"
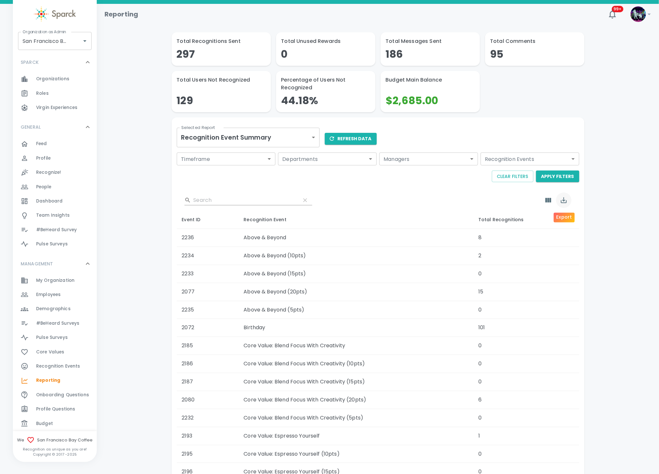
click at [566, 203] on icon "Export" at bounding box center [564, 200] width 8 height 8
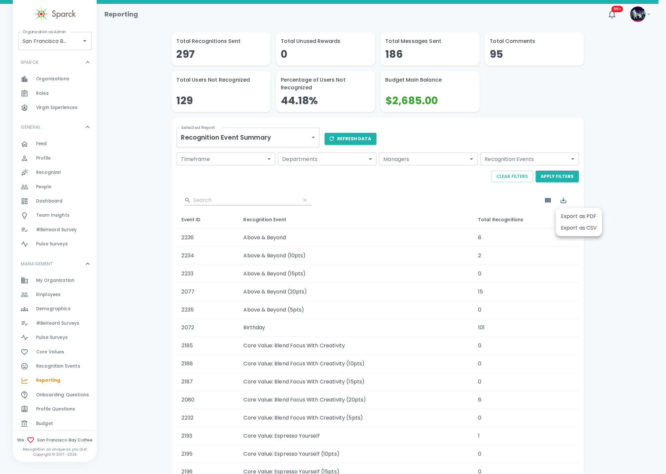
click at [345, 165] on div at bounding box center [333, 237] width 666 height 474
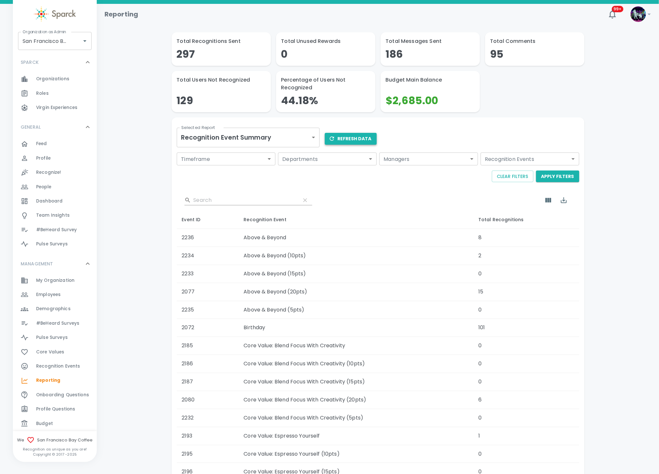
click at [350, 139] on button "Refresh Data" at bounding box center [351, 139] width 52 height 12
click at [561, 201] on icon "Export" at bounding box center [564, 200] width 8 height 8
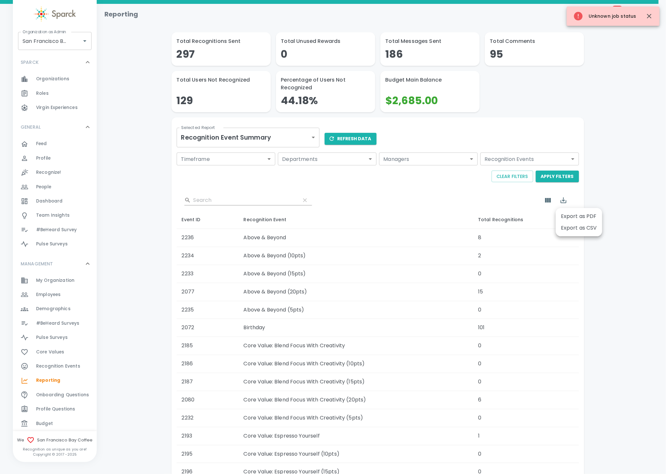
click at [579, 228] on li "Export as CSV" at bounding box center [579, 228] width 46 height 12
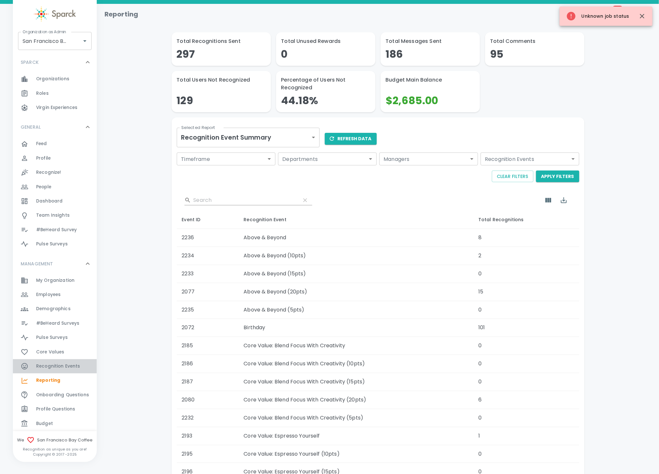
click at [56, 362] on span "Recognition Events 0" at bounding box center [58, 366] width 44 height 9
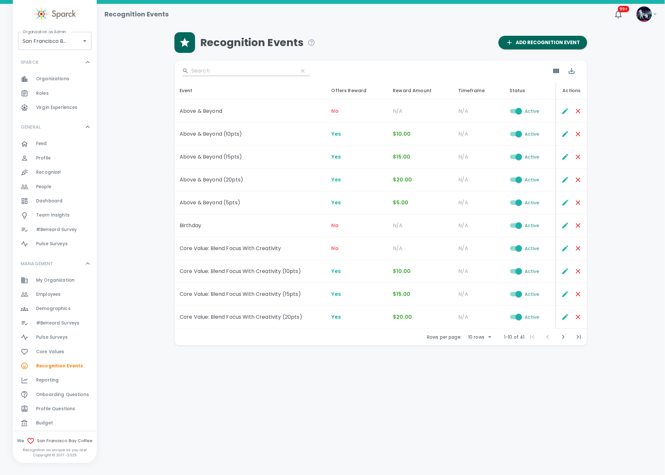
click at [494, 338] on div "Rows per page: 10 rows 10 1-10 of 41 1-10 of 41" at bounding box center [380, 337] width 413 height 17
click at [475, 344] on div "Rows per page: 10 rows 10 1-10 of 41 1-10 of 41" at bounding box center [380, 337] width 413 height 17
click at [481, 337] on body "Skip Navigation Recognition Events 99+ ! Organization as Admin [GEOGRAPHIC_DATA…" at bounding box center [332, 189] width 665 height 379
click at [488, 385] on li "50" at bounding box center [480, 386] width 30 height 12
type input "50"
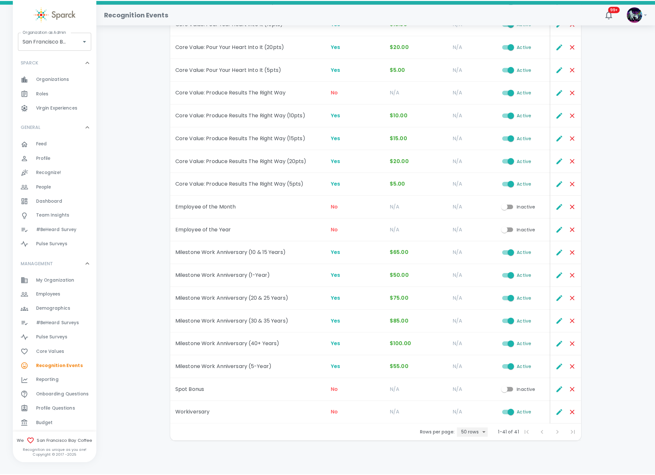
scroll to position [616, 0]
click at [64, 377] on div "Reporting 0" at bounding box center [66, 380] width 61 height 9
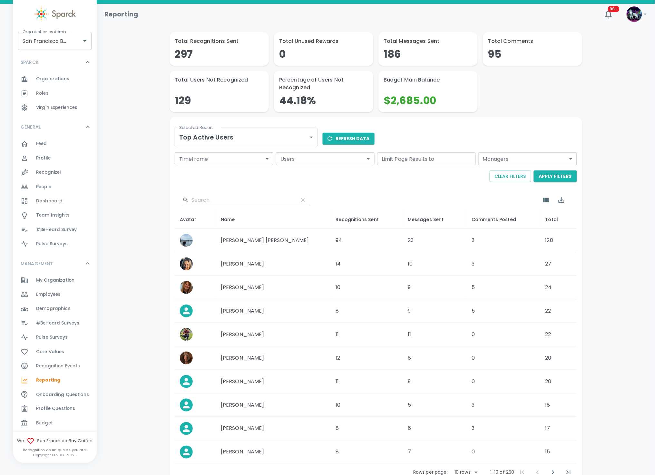
click at [338, 138] on button "Refresh Data" at bounding box center [349, 139] width 52 height 12
click at [565, 201] on icon "Export" at bounding box center [562, 200] width 8 height 8
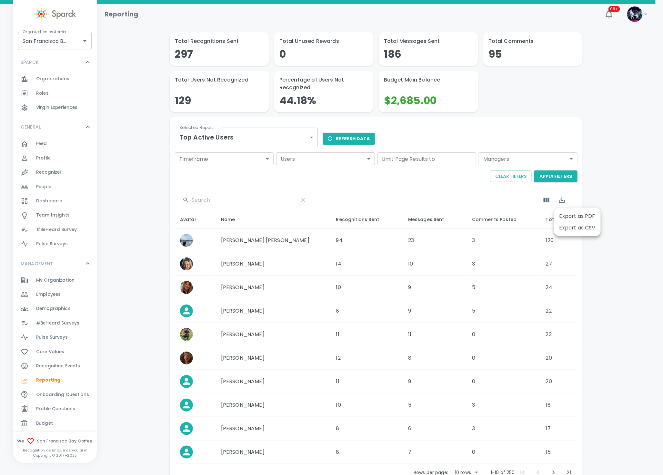
click at [571, 227] on li "Export as CSV" at bounding box center [577, 228] width 46 height 12
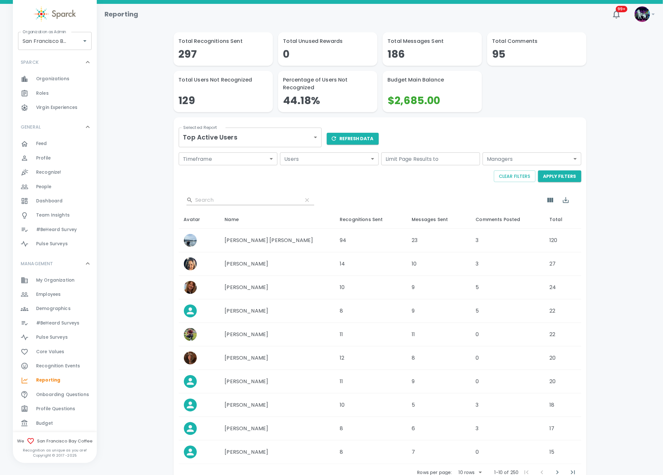
click at [262, 135] on body "Skip Navigation Reporting 99+ ! Organization as Admin [GEOGRAPHIC_DATA] Coffee …" at bounding box center [331, 260] width 663 height 520
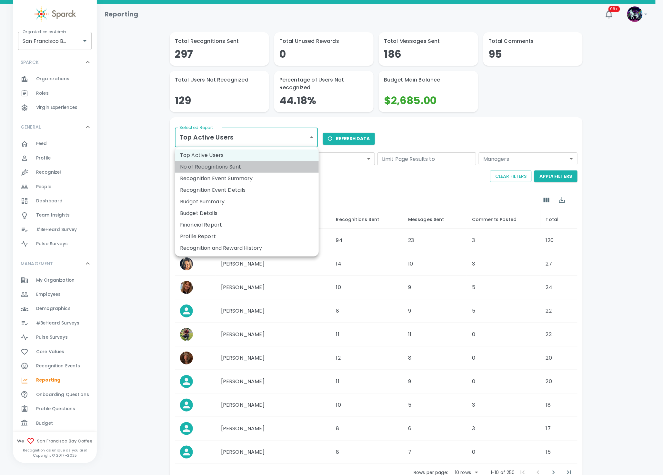
click at [221, 170] on li "No of Recognitions Sent" at bounding box center [247, 167] width 144 height 12
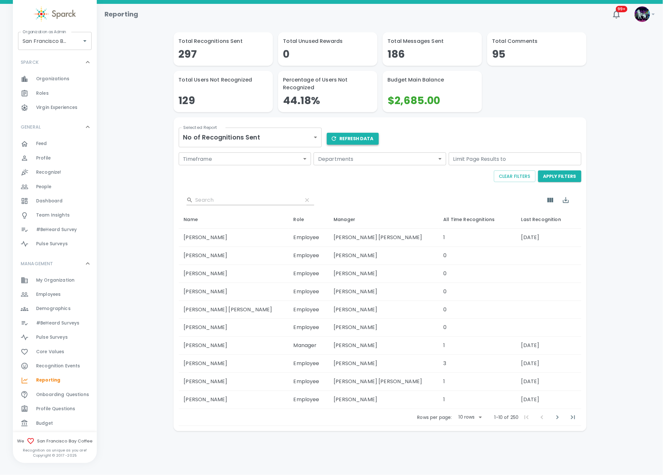
click at [343, 137] on button "Refresh Data" at bounding box center [353, 139] width 52 height 12
click at [565, 199] on icon "Export" at bounding box center [566, 200] width 6 height 6
click at [581, 227] on li "Export as CSV" at bounding box center [581, 228] width 46 height 12
click at [285, 137] on body "Skip Navigation Reporting 99+ ! Organization as Admin [GEOGRAPHIC_DATA] Coffee …" at bounding box center [331, 232] width 663 height 465
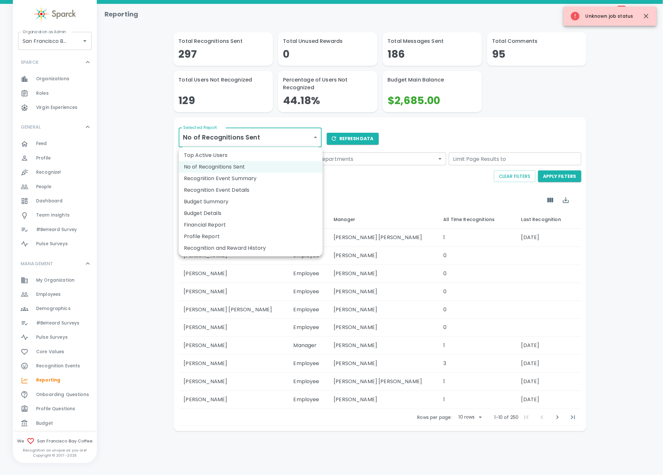
click at [245, 179] on li "Recognition Event Summary" at bounding box center [251, 179] width 144 height 12
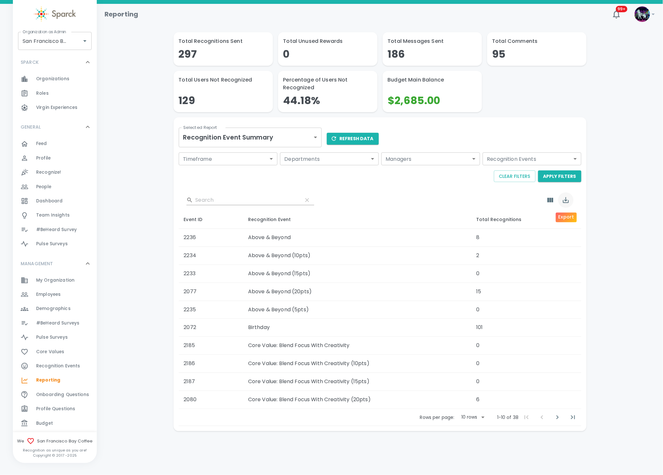
click at [566, 199] on icon "Export" at bounding box center [566, 200] width 8 height 8
click at [574, 227] on li "Export as CSV" at bounding box center [581, 228] width 46 height 12
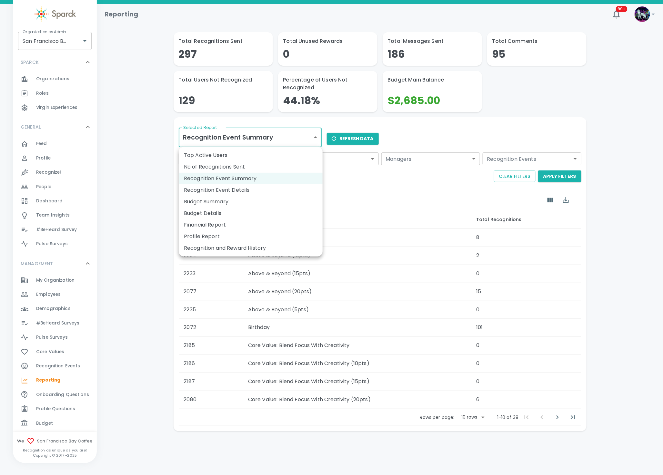
click at [309, 136] on body "Skip Navigation Reporting 99+ ! Organization as Admin [GEOGRAPHIC_DATA] Coffee …" at bounding box center [331, 232] width 663 height 465
click at [251, 184] on li "Recognition Event Details" at bounding box center [251, 190] width 144 height 12
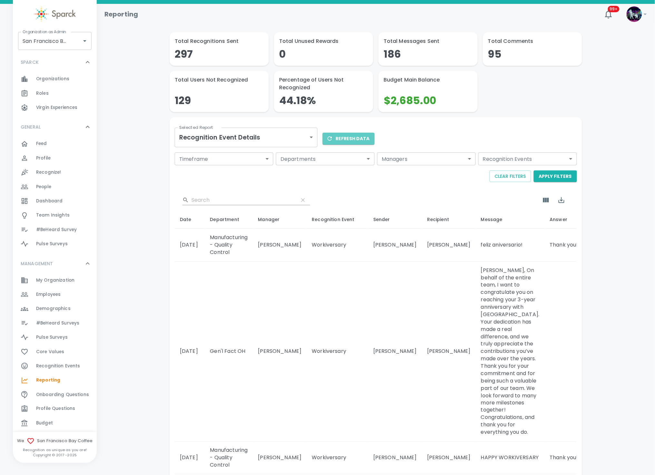
click at [359, 140] on button "Refresh Data" at bounding box center [349, 139] width 52 height 12
click at [569, 174] on button "Apply Filters" at bounding box center [555, 177] width 43 height 12
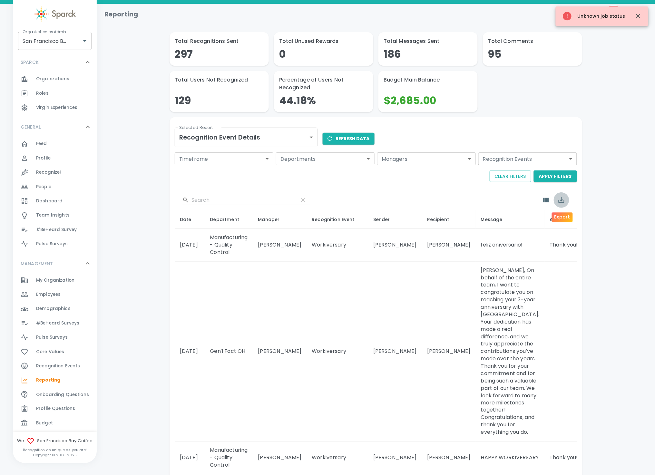
click at [560, 202] on icon "Export" at bounding box center [562, 200] width 8 height 8
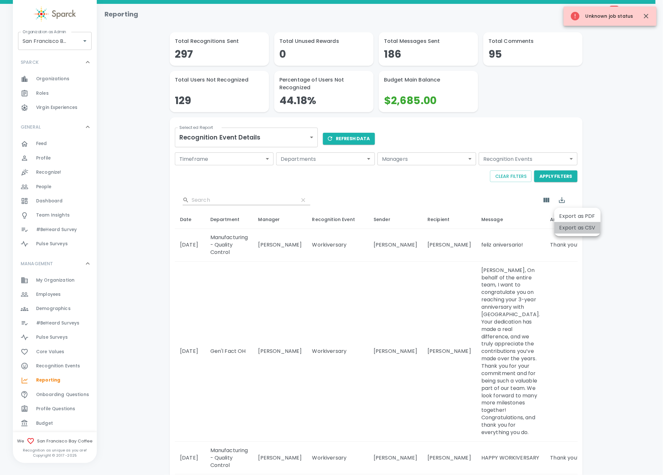
click at [575, 229] on li "Export as CSV" at bounding box center [577, 228] width 46 height 12
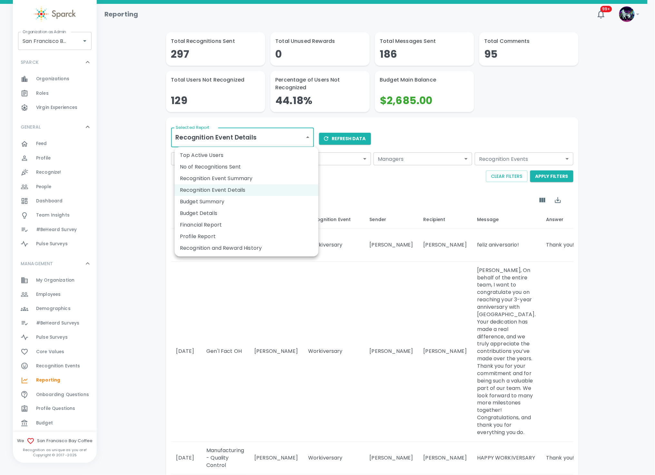
click at [276, 138] on body "Skip Navigation Reporting 99+ ! Organization as Admin [GEOGRAPHIC_DATA] Coffee …" at bounding box center [327, 461] width 655 height 922
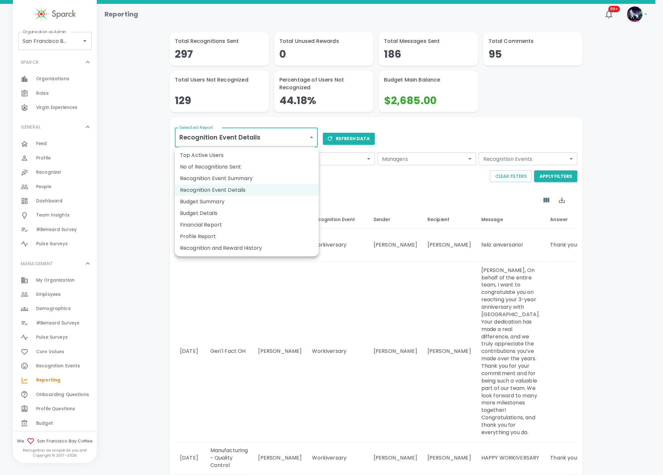
click at [227, 199] on li "Budget Summary" at bounding box center [247, 202] width 144 height 12
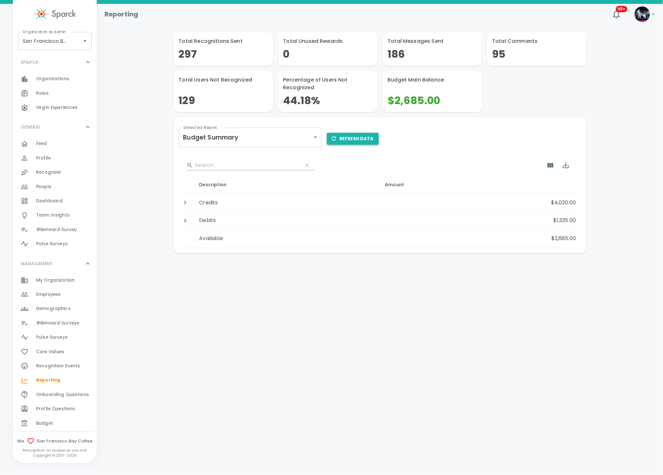
click at [355, 137] on button "Refresh Data" at bounding box center [353, 139] width 52 height 12
click at [564, 165] on icon "Export" at bounding box center [566, 165] width 6 height 6
click at [576, 195] on li "Export as CSV" at bounding box center [581, 193] width 46 height 12
click at [293, 130] on body "Skip Navigation Reporting 99+ ! Organization as Admin [GEOGRAPHIC_DATA] Coffee …" at bounding box center [331, 143] width 663 height 287
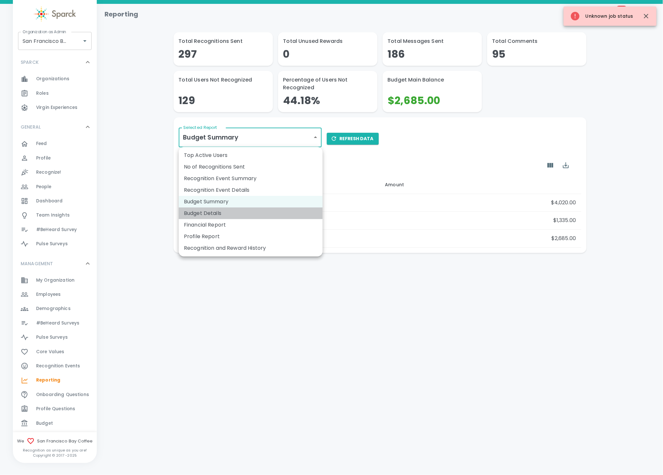
click at [232, 213] on li "Budget Details" at bounding box center [251, 214] width 144 height 12
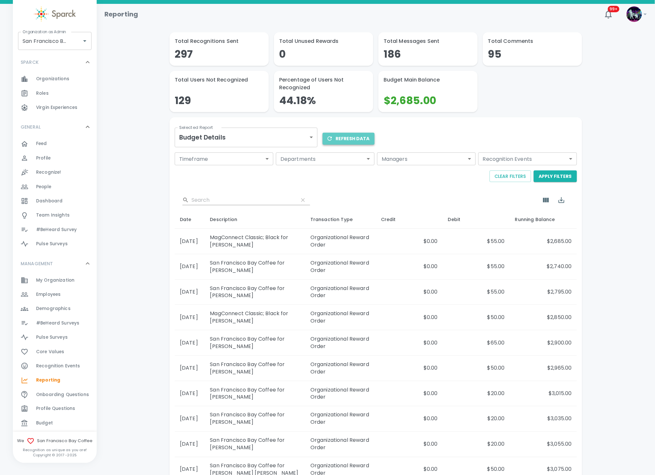
click at [358, 138] on button "Refresh Data" at bounding box center [349, 139] width 52 height 12
click at [555, 173] on button "Apply Filters" at bounding box center [555, 177] width 43 height 12
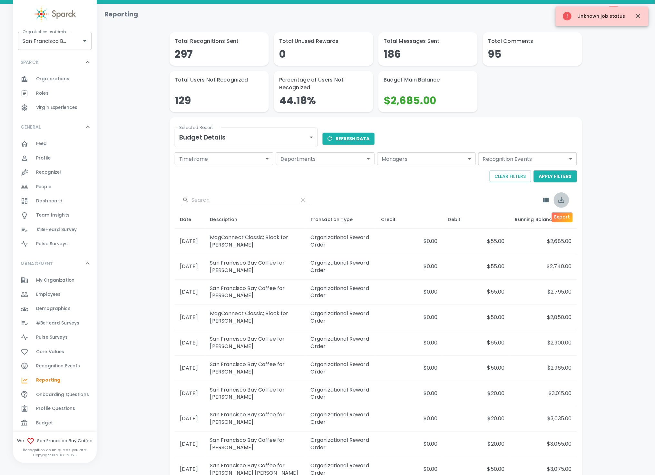
click at [563, 200] on icon "Export" at bounding box center [562, 200] width 8 height 8
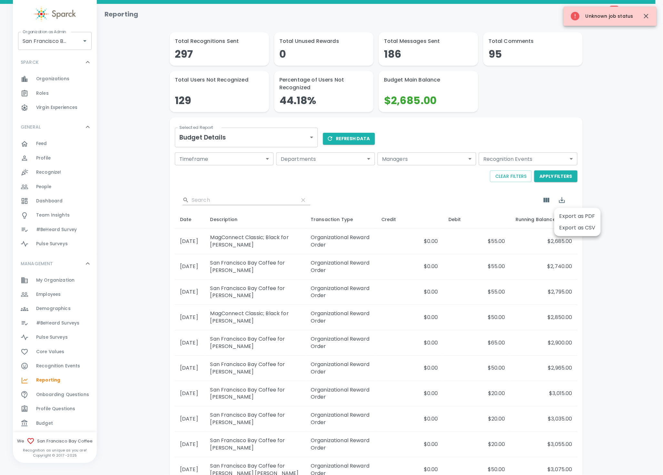
click at [573, 225] on li "Export as CSV" at bounding box center [577, 228] width 46 height 12
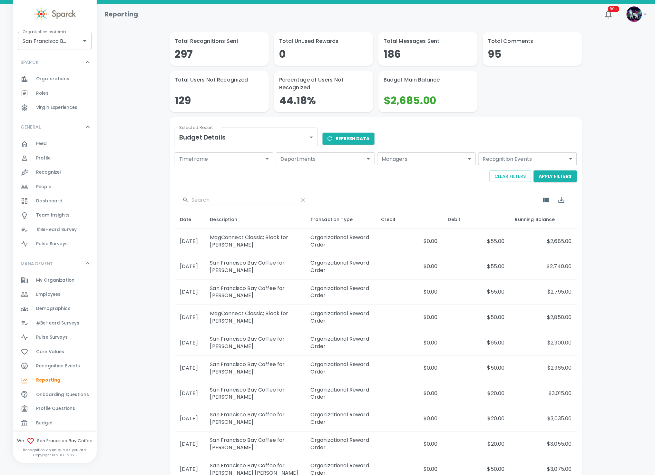
click at [281, 142] on body "Skip Navigation Reporting 99+ ! Organization as Admin [GEOGRAPHIC_DATA] Coffee …" at bounding box center [327, 269] width 655 height 539
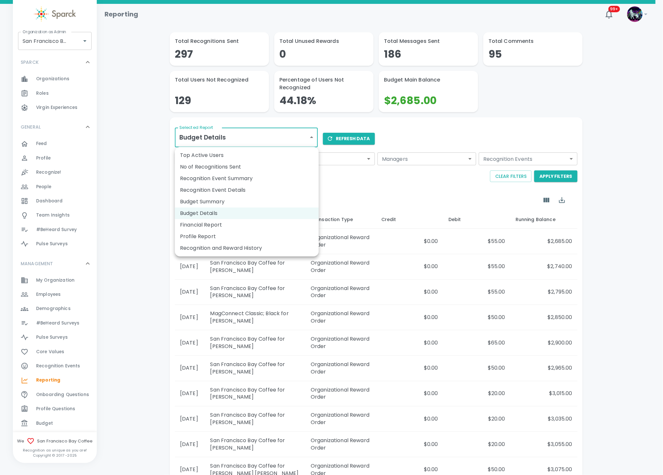
click at [227, 221] on li "Financial Report" at bounding box center [247, 225] width 144 height 12
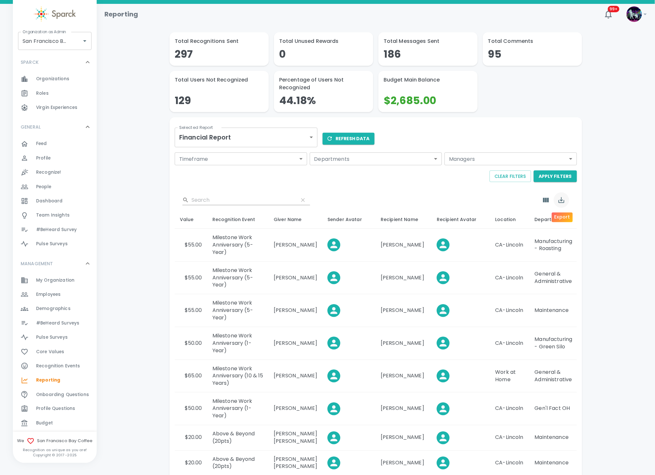
click at [559, 202] on icon "Export" at bounding box center [562, 200] width 6 height 6
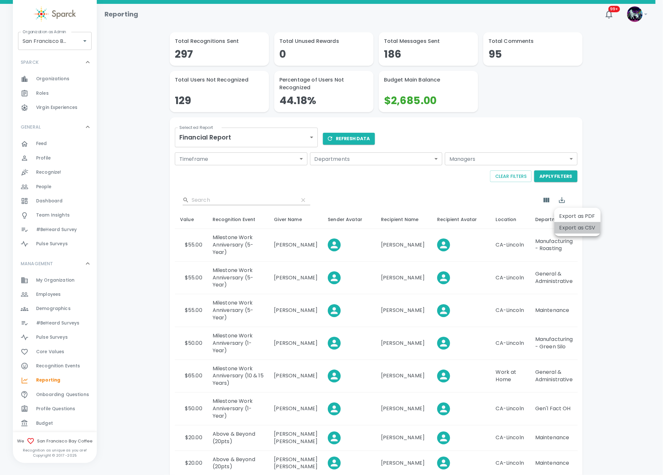
click at [569, 224] on li "Export as CSV" at bounding box center [577, 228] width 46 height 12
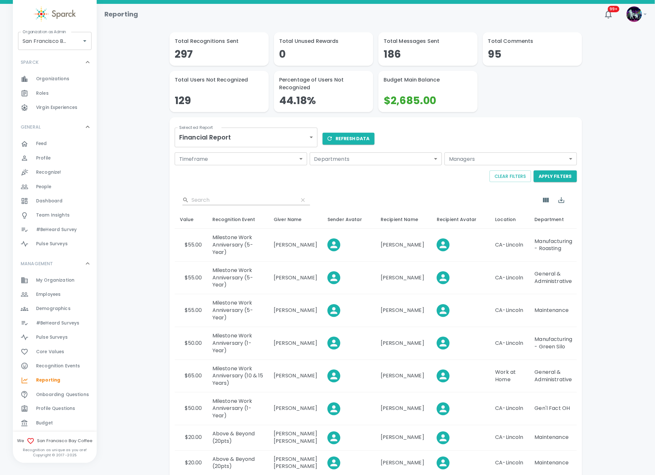
click at [276, 123] on div "Selected Report Financial Report financial-report Selected Report" at bounding box center [244, 133] width 148 height 33
click at [266, 136] on body "Skip Navigation Reporting 99+ ! Organization as Admin [GEOGRAPHIC_DATA] Coffee …" at bounding box center [327, 295] width 655 height 590
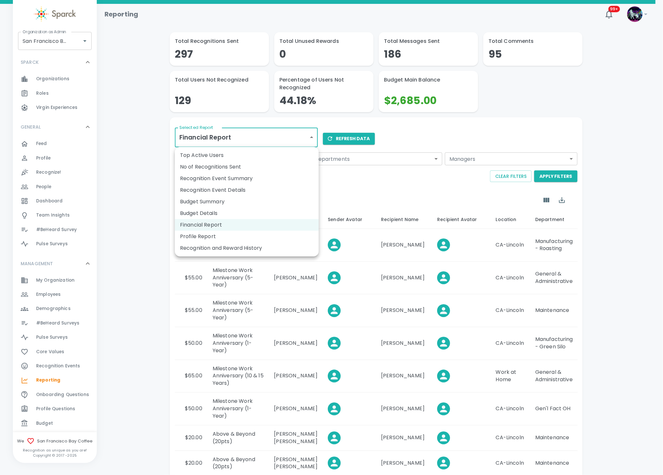
click at [214, 236] on li "Profile Report" at bounding box center [247, 237] width 144 height 12
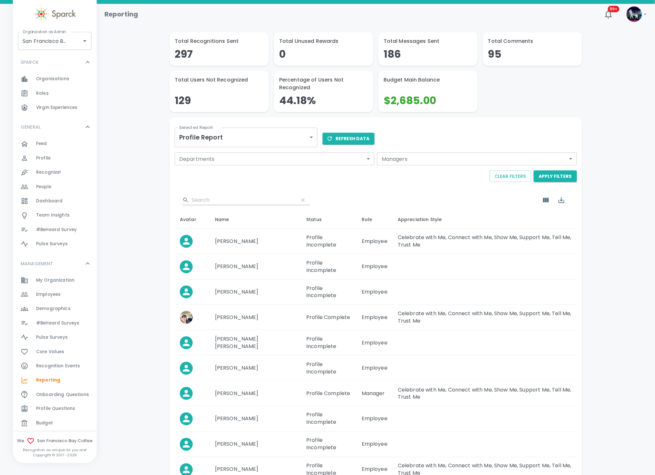
click at [367, 137] on button "Refresh Data" at bounding box center [349, 139] width 52 height 12
click at [562, 198] on icon "Export" at bounding box center [562, 200] width 8 height 8
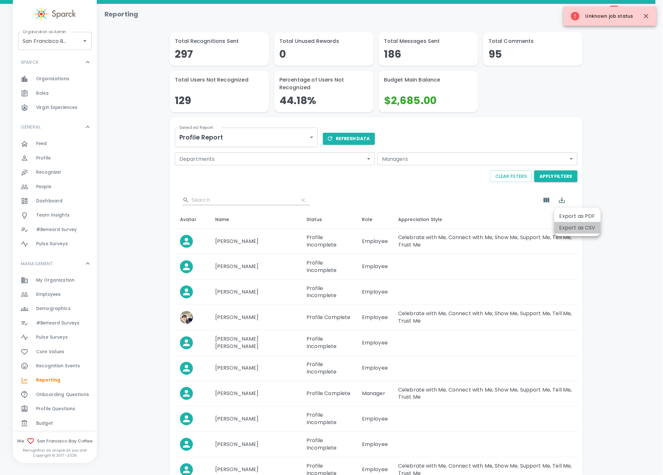
click at [564, 223] on li "Export as CSV" at bounding box center [577, 228] width 46 height 12
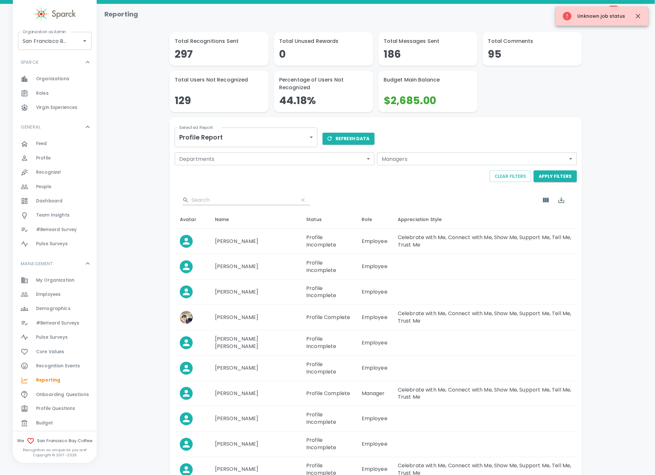
click at [450, 273] on td at bounding box center [485, 266] width 184 height 25
click at [562, 201] on icon "Export" at bounding box center [562, 200] width 8 height 8
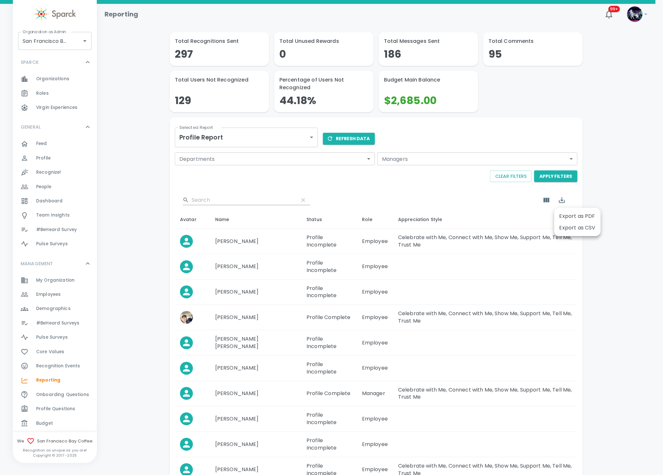
click at [567, 225] on li "Export as CSV" at bounding box center [577, 228] width 46 height 12
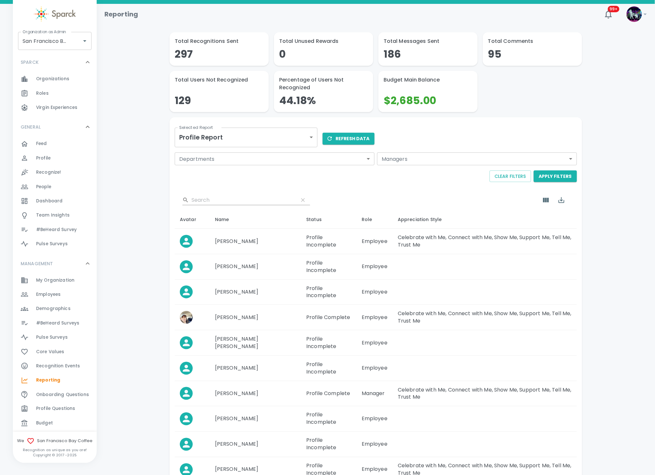
click at [245, 137] on body "Skip Navigation Reporting 99+ ! Organization as Admin [GEOGRAPHIC_DATA] Coffee …" at bounding box center [327, 269] width 655 height 539
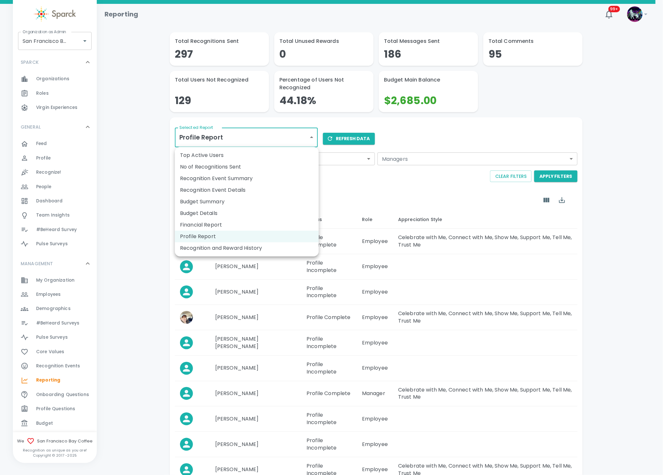
click at [219, 223] on li "Financial Report" at bounding box center [247, 225] width 144 height 12
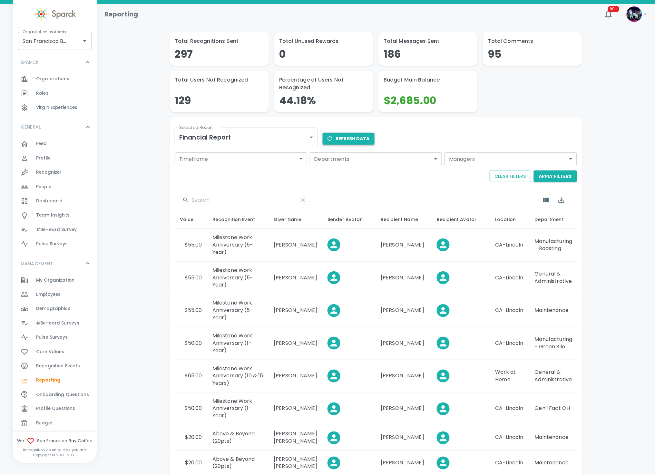
click at [355, 136] on button "Refresh Data" at bounding box center [349, 139] width 52 height 12
click at [564, 199] on icon "Export" at bounding box center [562, 200] width 8 height 8
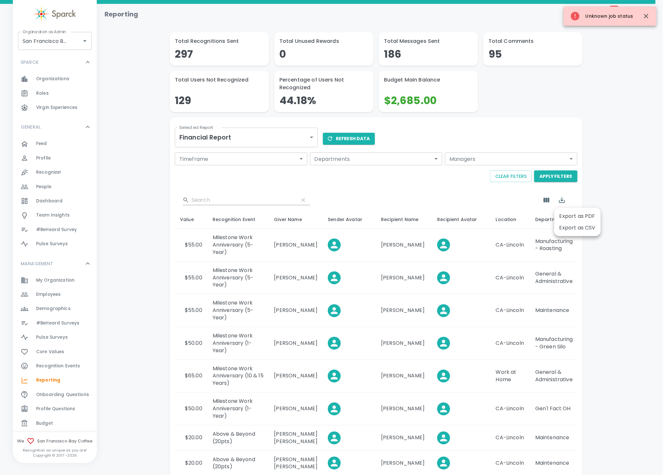
click at [570, 226] on li "Export as CSV" at bounding box center [577, 228] width 46 height 12
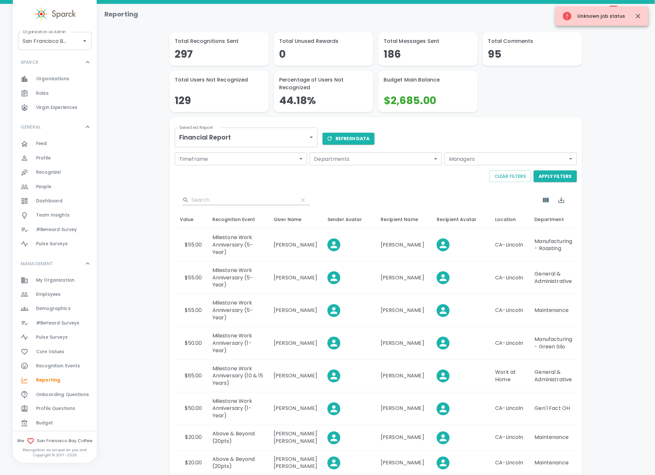
click at [281, 134] on body "Skip Navigation Reporting 99+ ! Organization as Admin [GEOGRAPHIC_DATA] Coffee …" at bounding box center [327, 295] width 655 height 590
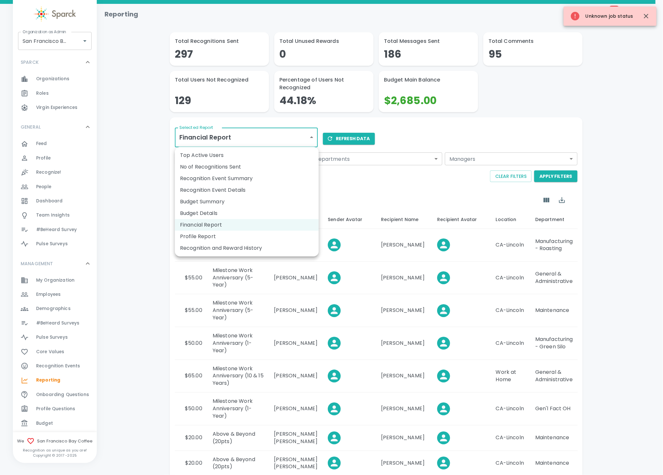
click at [234, 246] on li "Recognition and Reward History" at bounding box center [247, 248] width 144 height 12
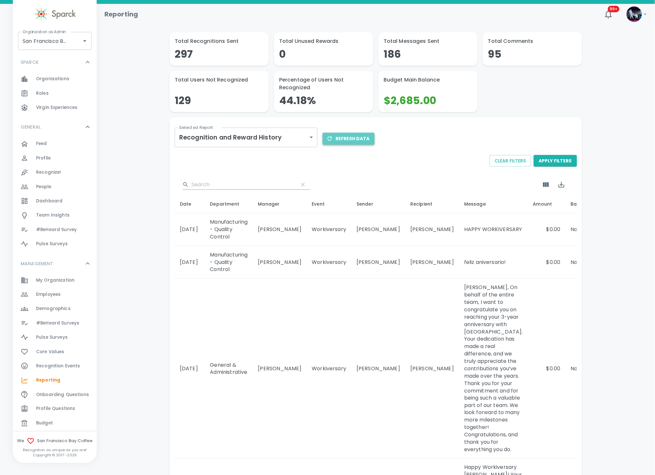
click at [351, 137] on button "Refresh Data" at bounding box center [349, 139] width 52 height 12
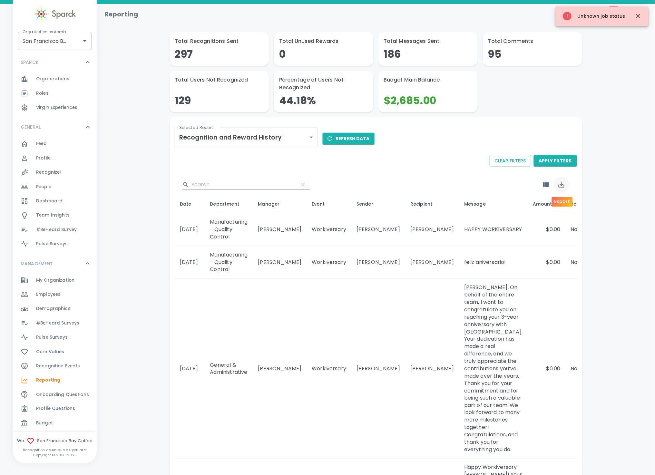
click at [561, 184] on icon "Export" at bounding box center [562, 185] width 8 height 8
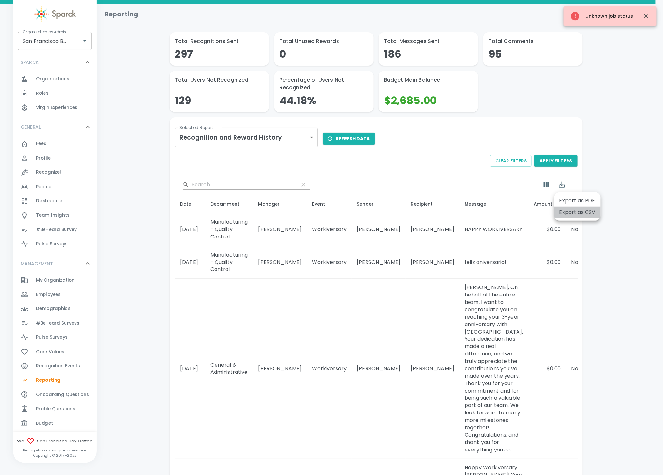
click at [570, 208] on li "Export as CSV" at bounding box center [577, 213] width 46 height 12
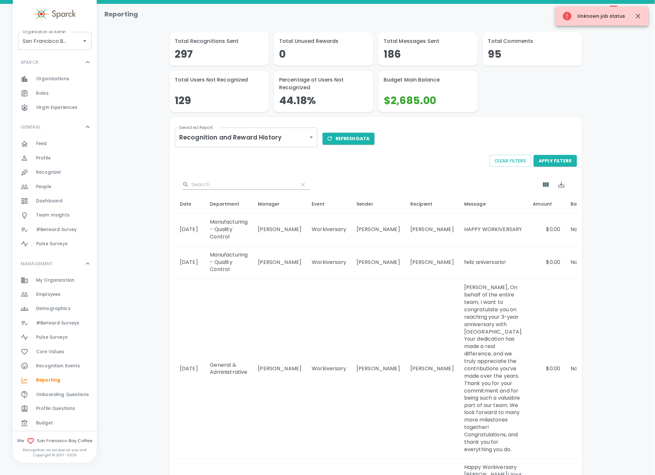
click at [55, 295] on span "Employees" at bounding box center [48, 294] width 25 height 6
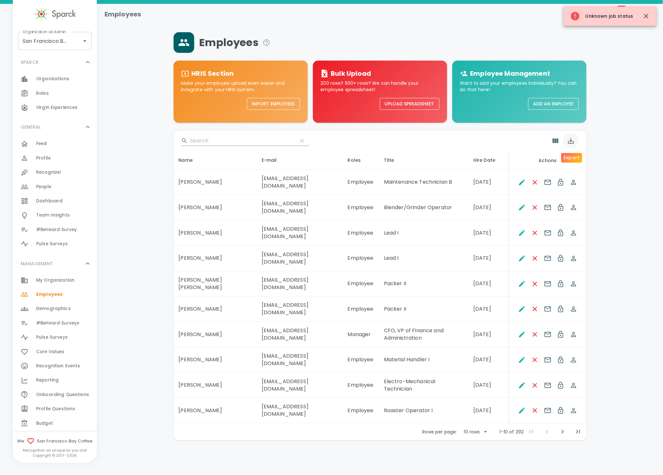
click at [571, 141] on icon "Export" at bounding box center [571, 141] width 8 height 8
click at [574, 169] on li "Export as CSV" at bounding box center [586, 169] width 46 height 12
click at [49, 420] on span "Budget" at bounding box center [44, 423] width 17 height 6
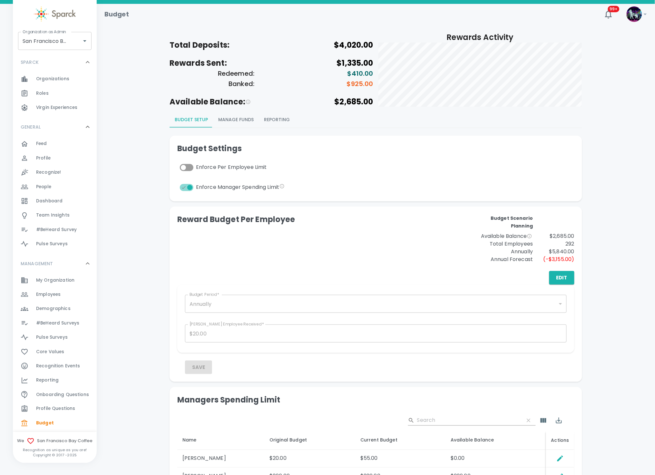
click at [264, 117] on button "Reporting" at bounding box center [277, 119] width 36 height 15
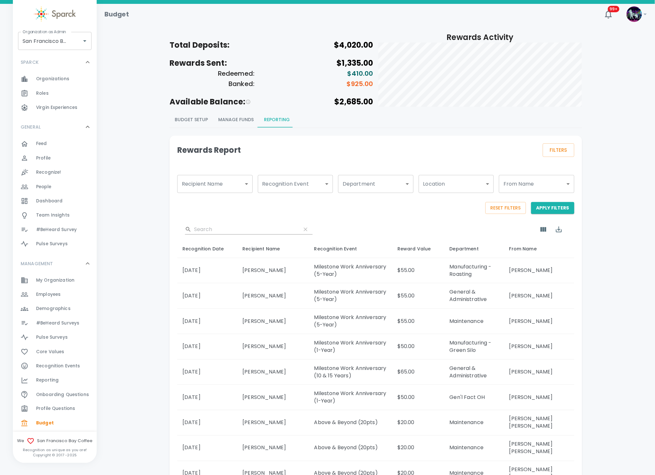
click at [250, 117] on button "Manage Funds" at bounding box center [236, 119] width 46 height 15
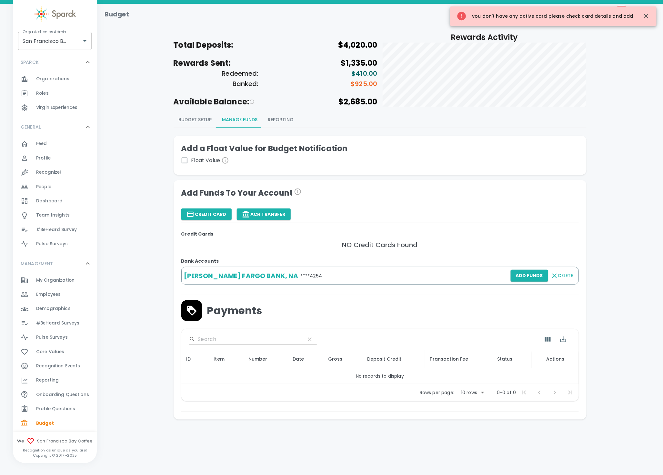
click at [196, 119] on button "Budget Setup" at bounding box center [195, 119] width 44 height 15
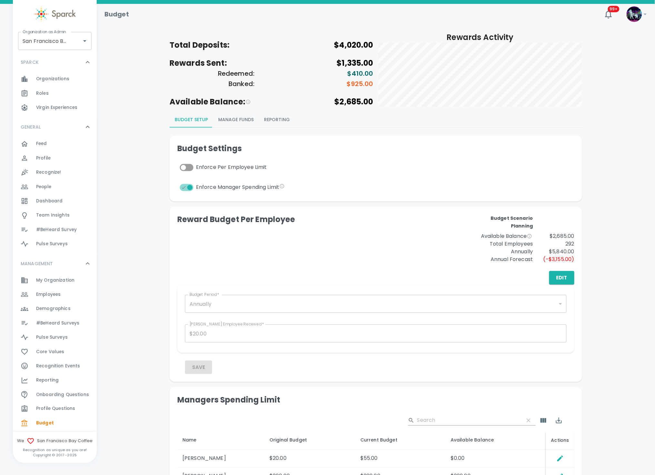
click at [268, 119] on button "Reporting" at bounding box center [277, 119] width 36 height 15
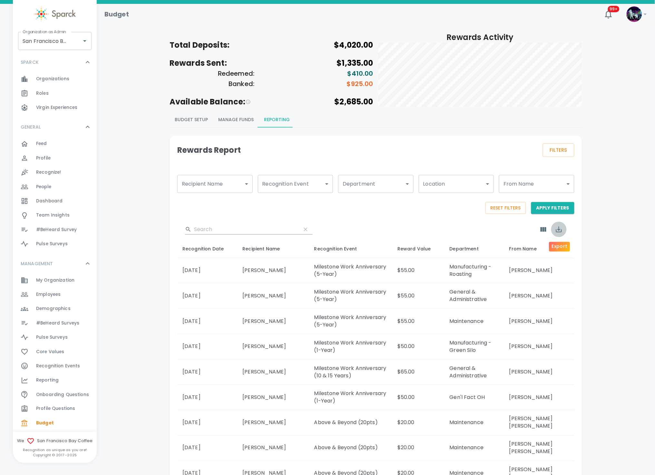
click at [557, 229] on icon "Export" at bounding box center [559, 230] width 8 height 8
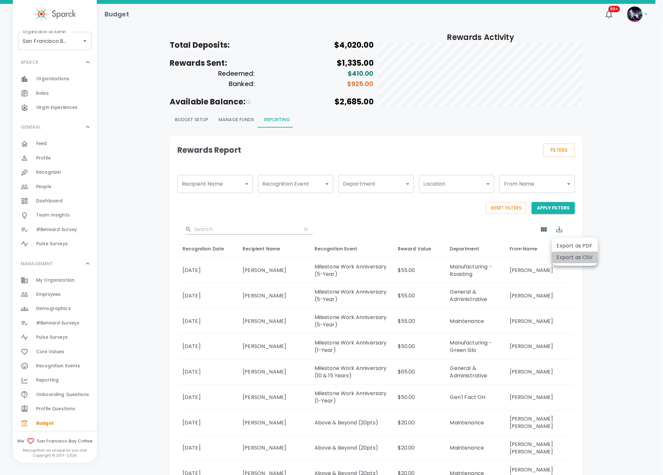
click at [570, 258] on li "Export as CSV" at bounding box center [574, 258] width 46 height 12
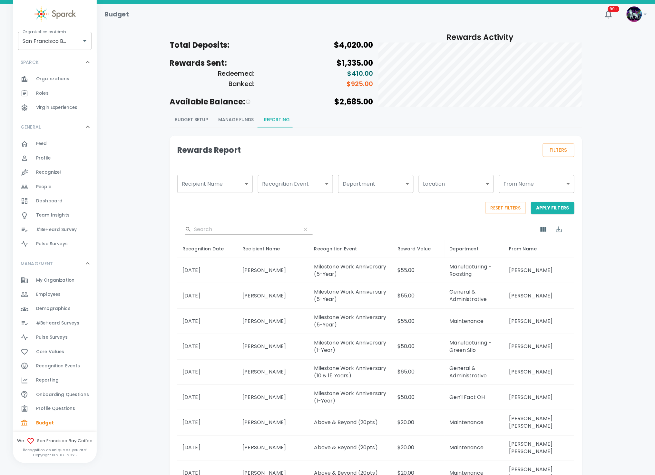
click at [69, 383] on div "Reporting 0" at bounding box center [66, 380] width 61 height 9
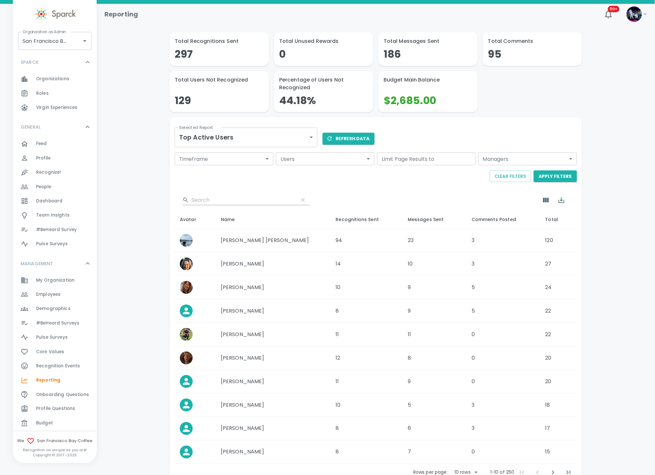
click at [273, 143] on body "Skip Navigation Reporting 99+ ! Organization as Admin [GEOGRAPHIC_DATA] Coffee …" at bounding box center [327, 260] width 655 height 520
